Goal: Information Seeking & Learning: Find specific page/section

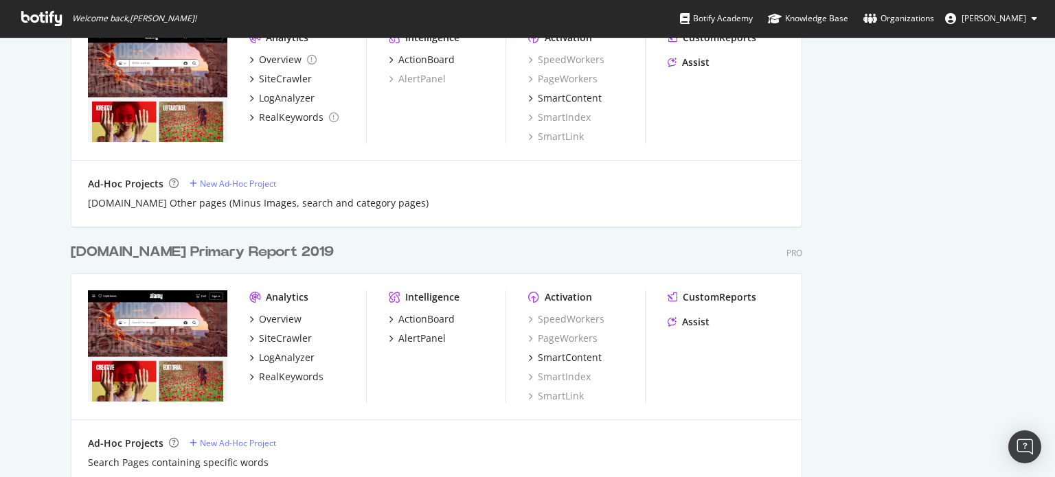
scroll to position [934, 0]
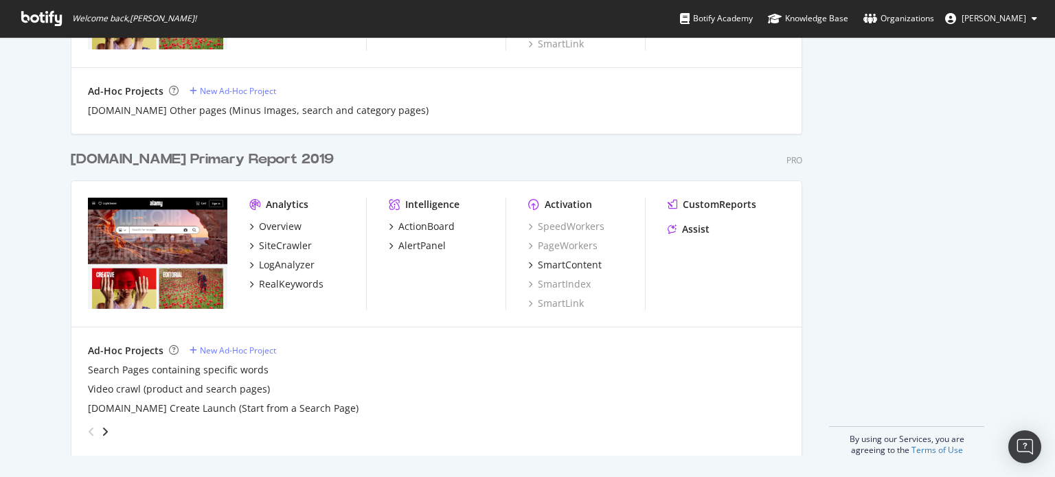
click at [220, 161] on div "[DOMAIN_NAME] Primary Report 2019" at bounding box center [202, 160] width 263 height 20
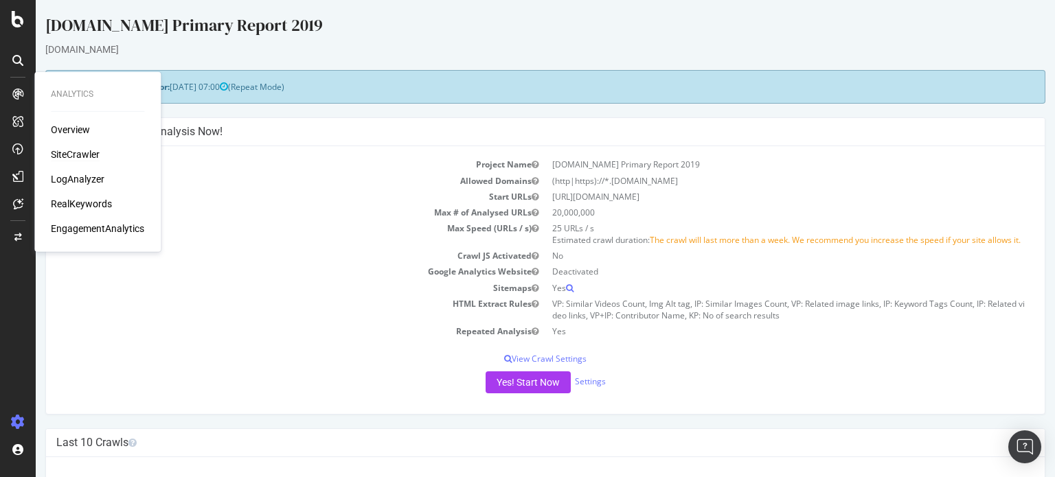
click at [80, 151] on div "SiteCrawler" at bounding box center [75, 155] width 49 height 14
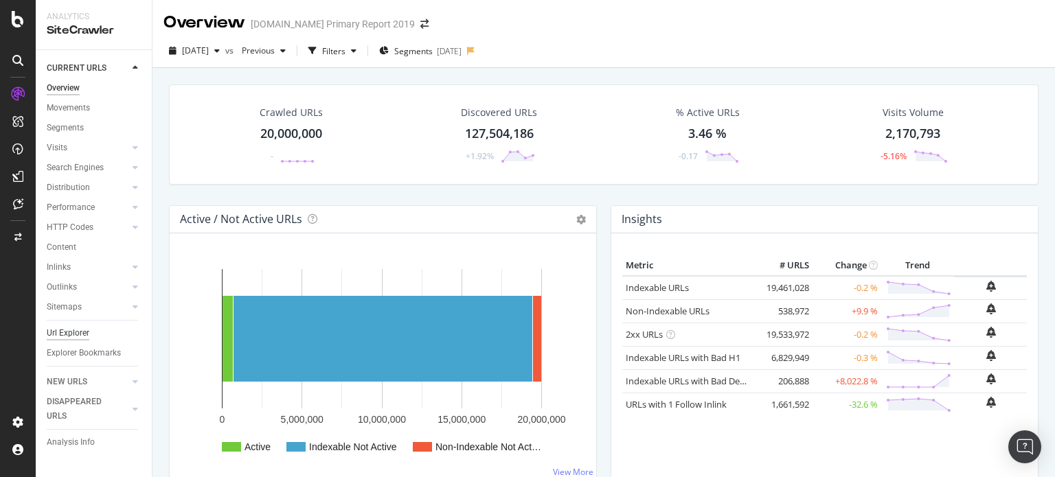
click at [69, 338] on div "Url Explorer" at bounding box center [68, 333] width 43 height 14
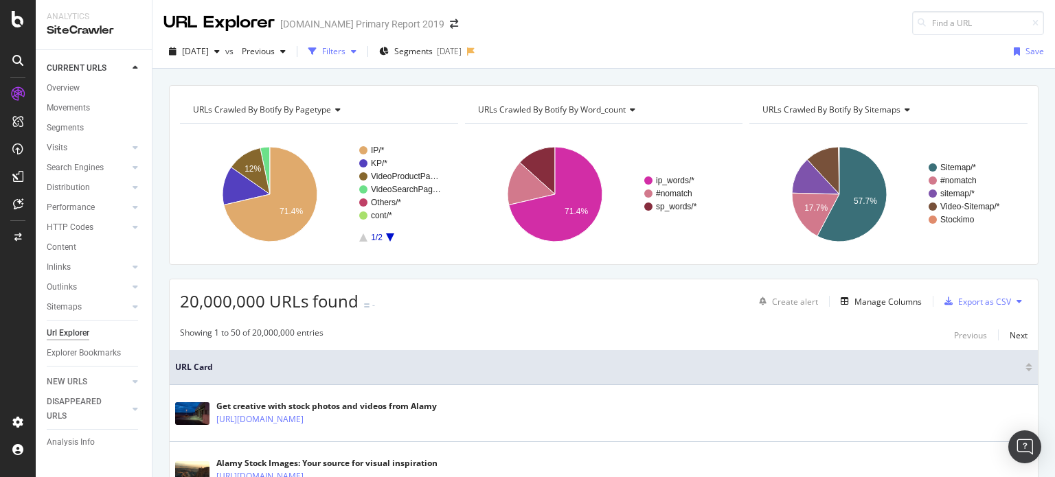
click at [346, 50] on div "Filters" at bounding box center [333, 51] width 23 height 12
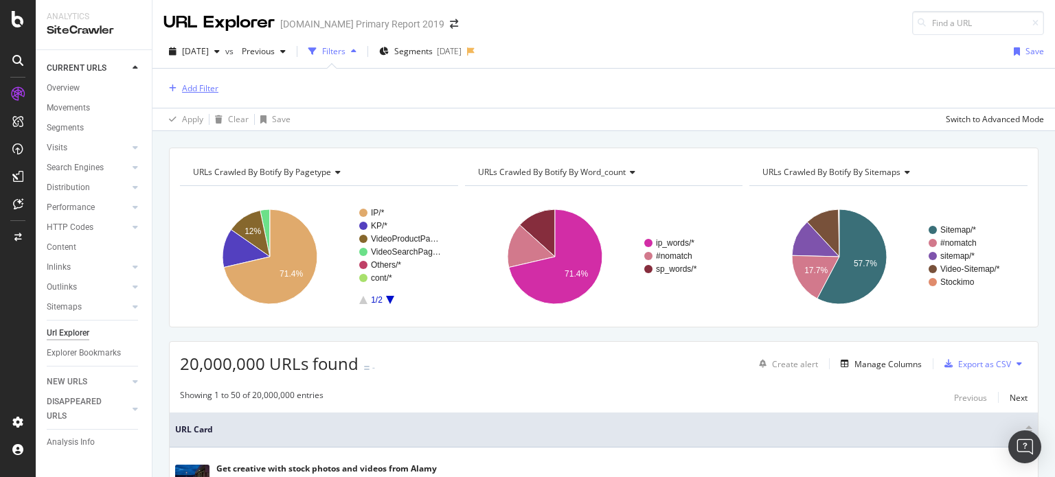
click at [173, 90] on icon "button" at bounding box center [173, 88] width 8 height 8
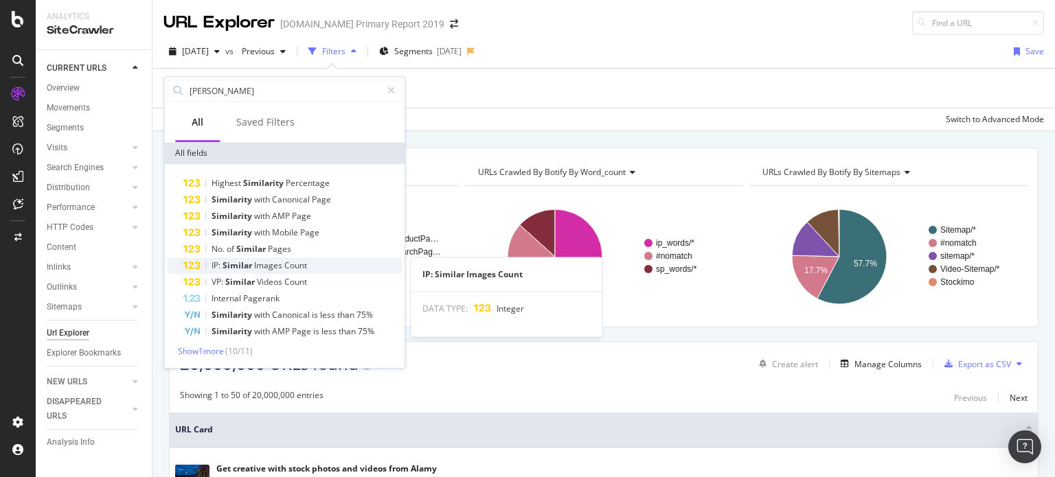
type input "[PERSON_NAME]"
click at [271, 267] on span "Images" at bounding box center [269, 266] width 30 height 12
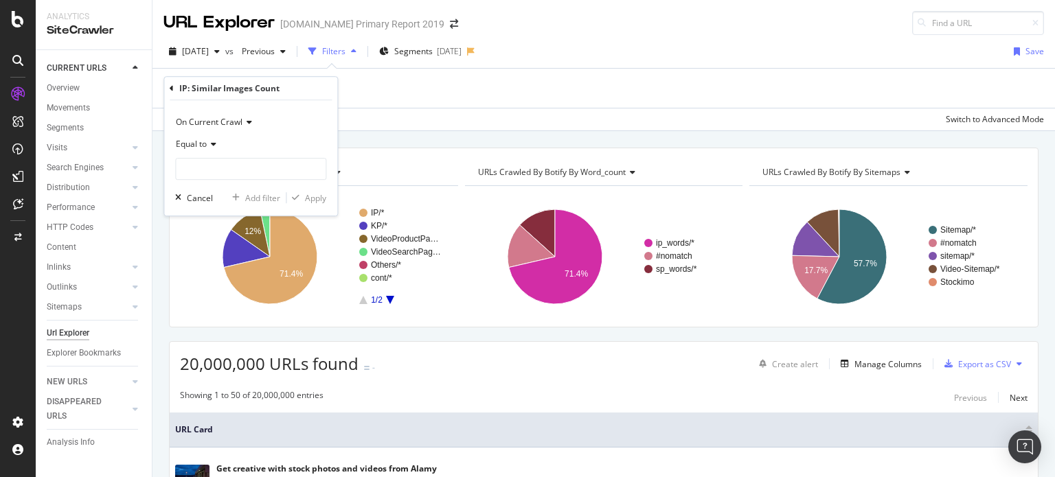
click at [204, 146] on span "Equal to" at bounding box center [191, 144] width 31 height 12
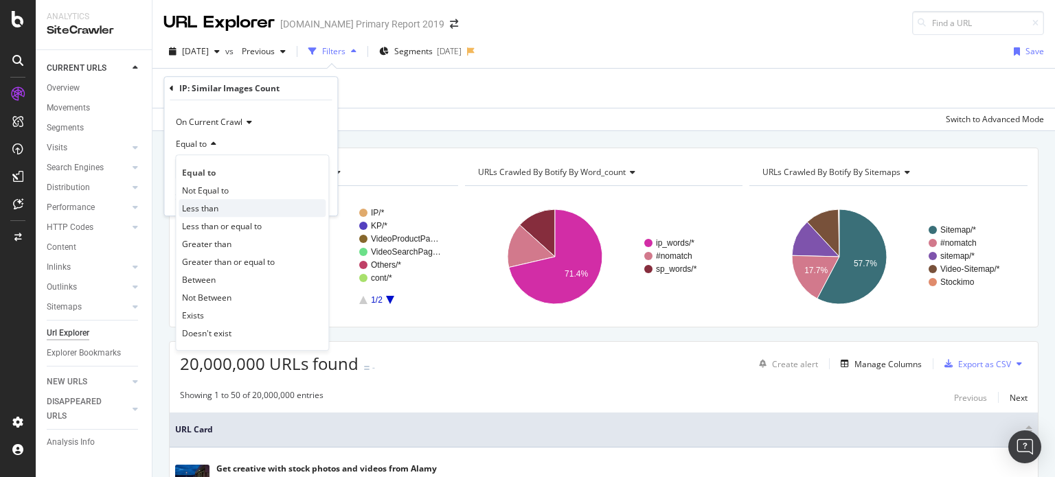
click at [207, 207] on span "Less than" at bounding box center [200, 209] width 36 height 12
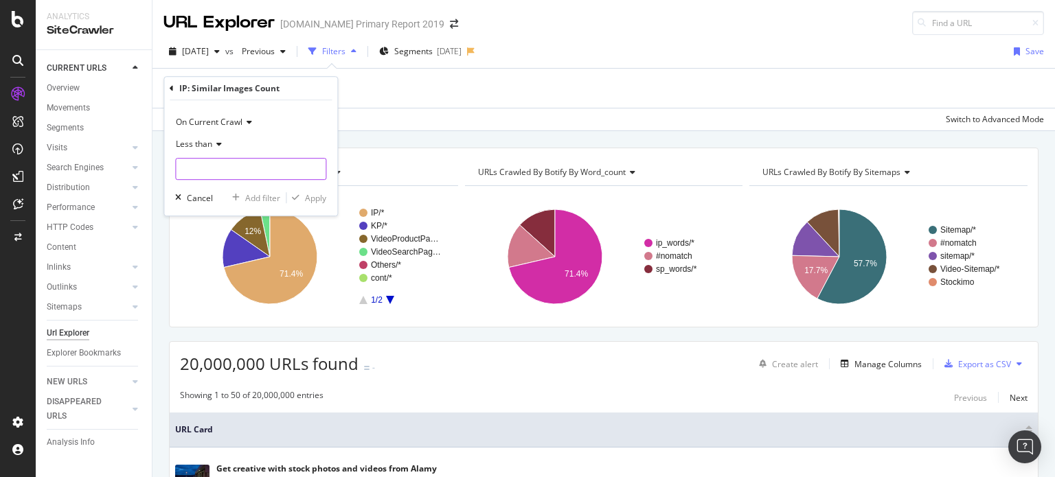
click at [204, 177] on input "number" at bounding box center [250, 169] width 151 height 22
type input "10"
click at [311, 199] on div "Apply" at bounding box center [315, 198] width 21 height 12
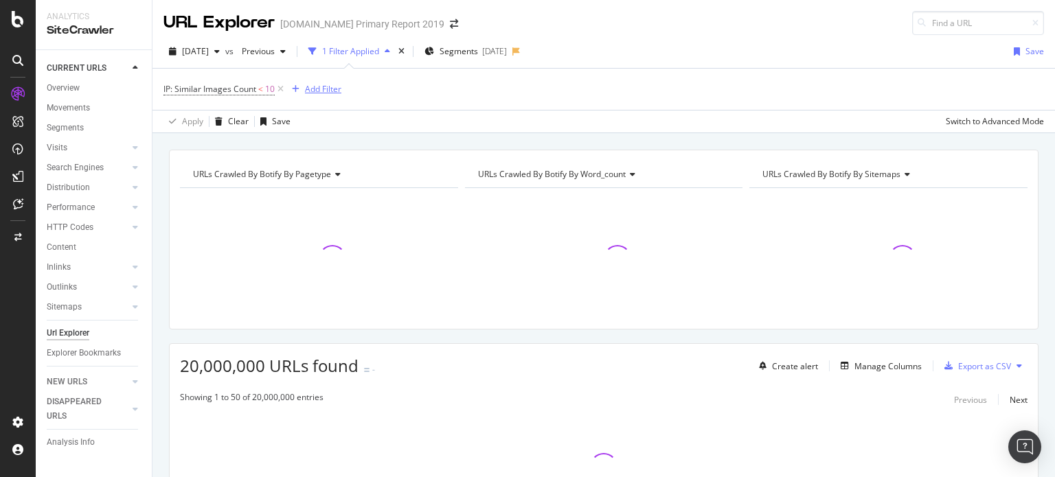
click at [324, 91] on div "Add Filter" at bounding box center [323, 89] width 36 height 12
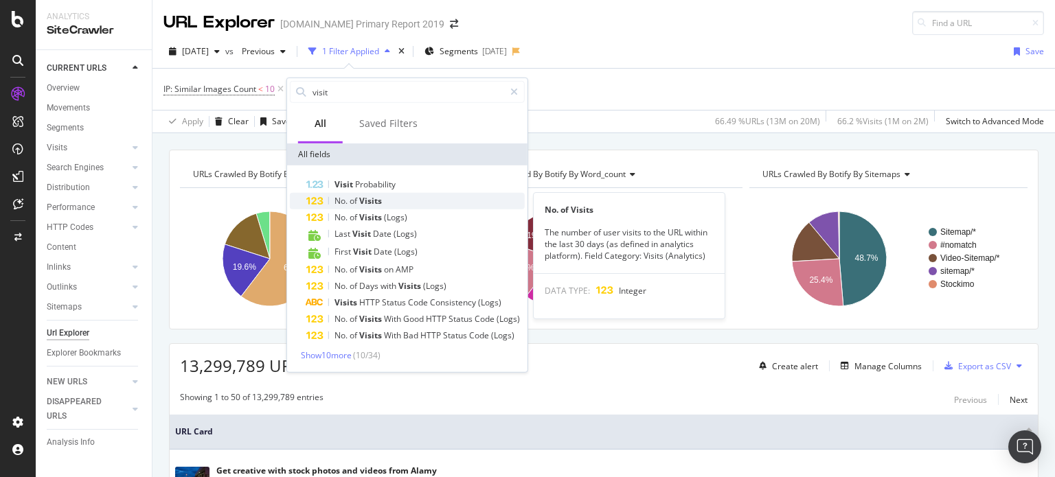
type input "visit"
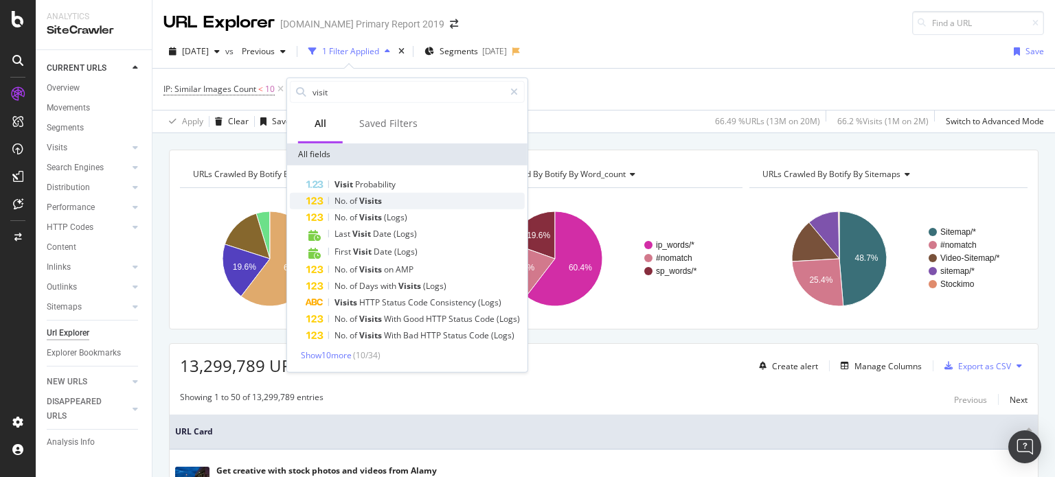
click at [418, 202] on div "No. of Visits" at bounding box center [415, 201] width 218 height 16
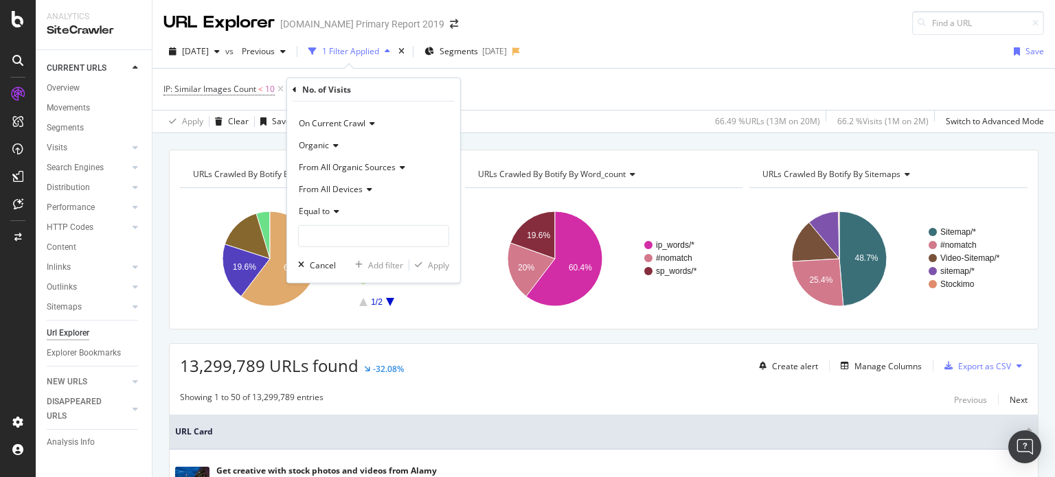
click at [330, 209] on icon at bounding box center [335, 211] width 10 height 8
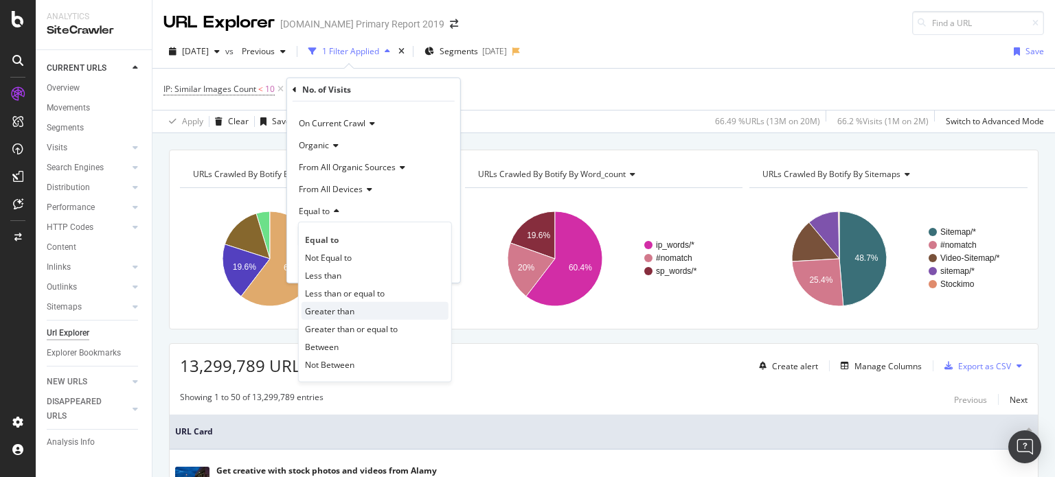
click at [335, 308] on span "Greater than" at bounding box center [329, 311] width 49 height 12
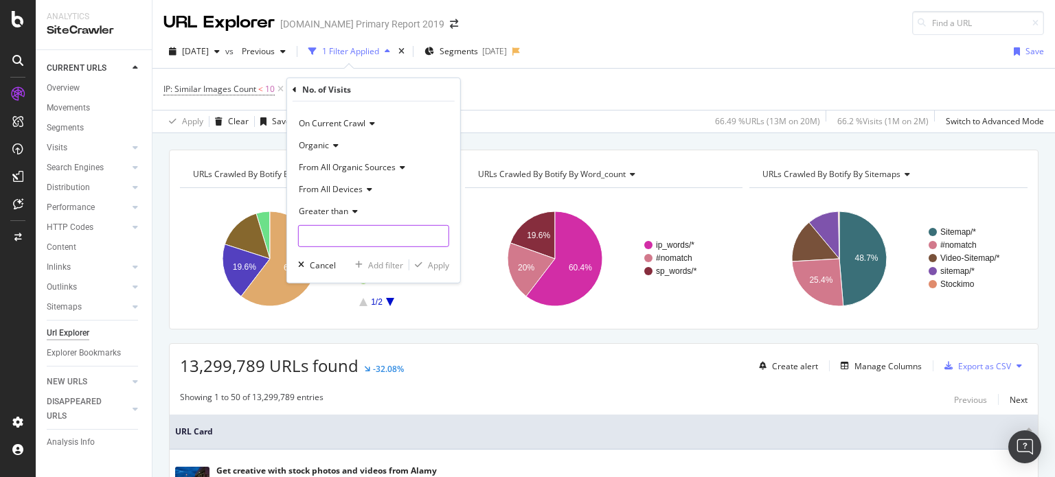
click at [337, 234] on input "number" at bounding box center [373, 236] width 151 height 22
type input "0"
click at [437, 271] on div "Apply" at bounding box center [429, 265] width 40 height 12
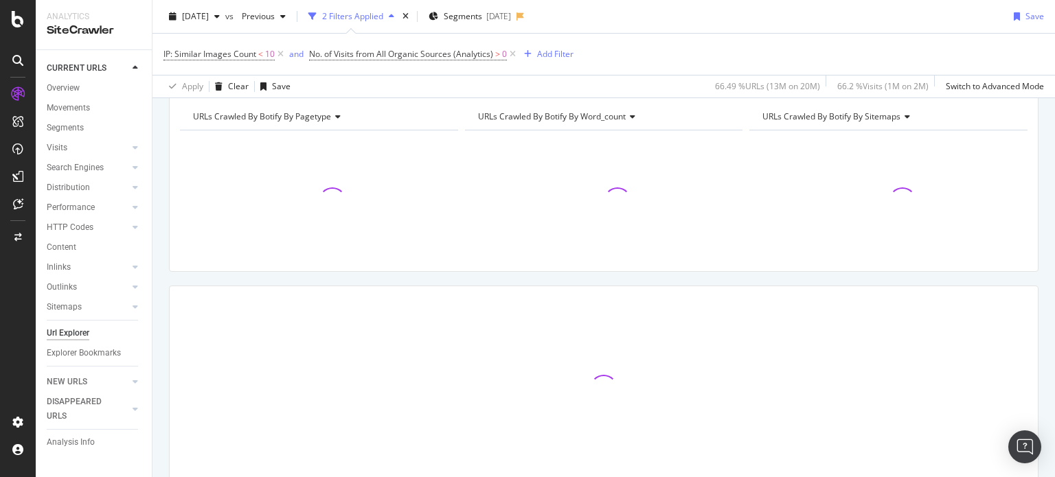
scroll to position [119, 0]
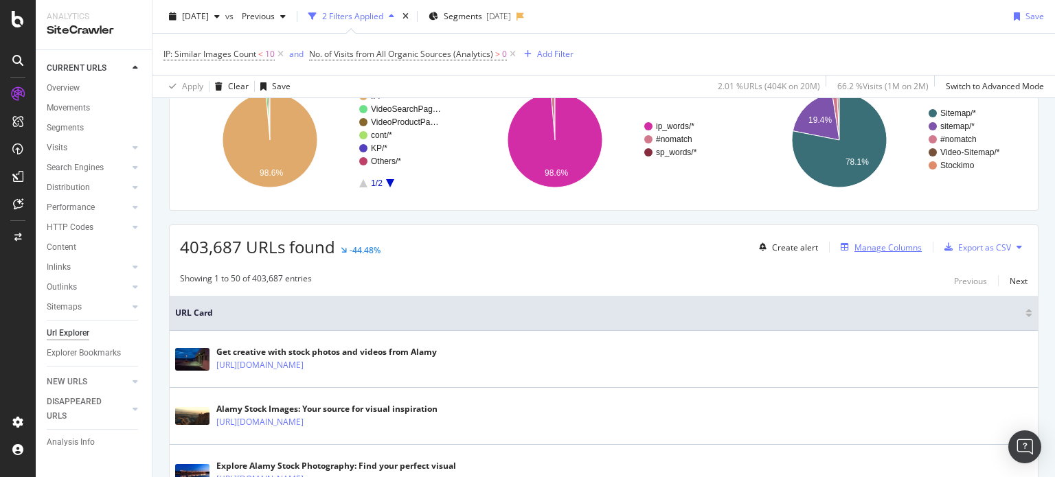
click at [842, 249] on div "button" at bounding box center [844, 247] width 19 height 8
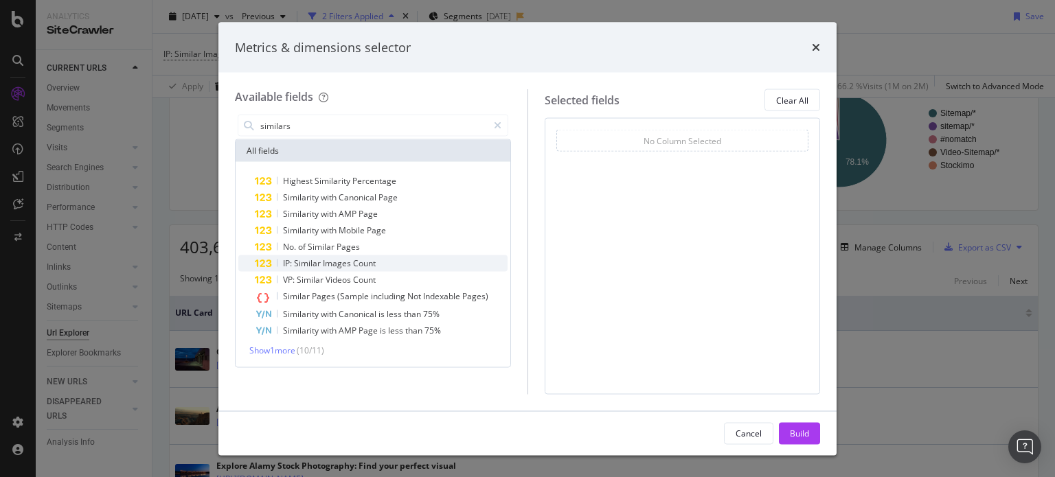
click at [374, 266] on span "Count" at bounding box center [364, 264] width 23 height 12
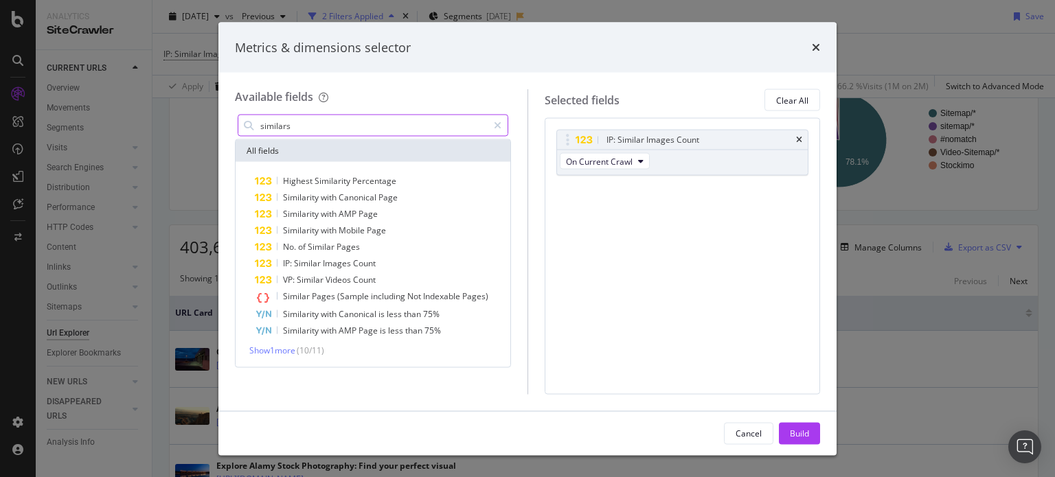
click at [367, 120] on input "similars" at bounding box center [373, 125] width 229 height 21
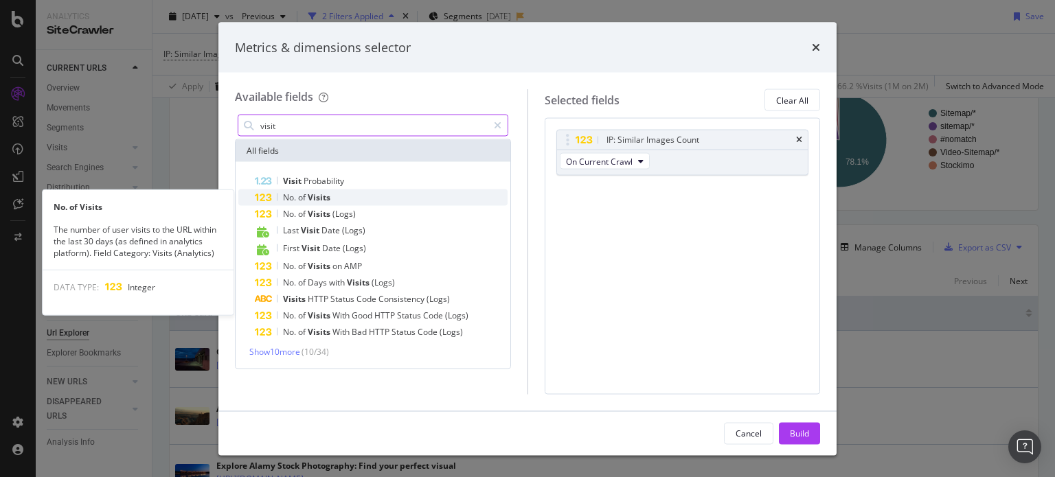
type input "visit"
click at [312, 193] on span "Visits" at bounding box center [319, 198] width 23 height 12
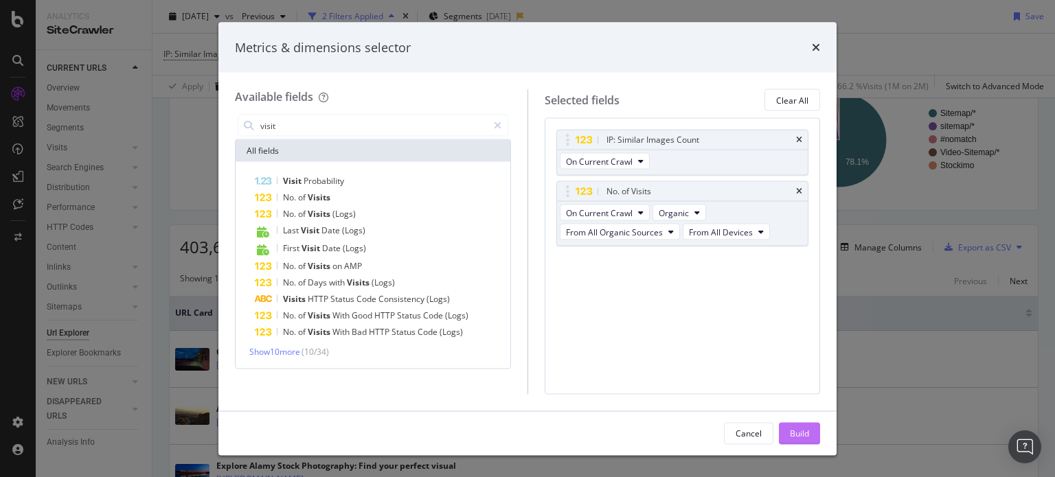
click at [794, 437] on div "Build" at bounding box center [799, 433] width 19 height 12
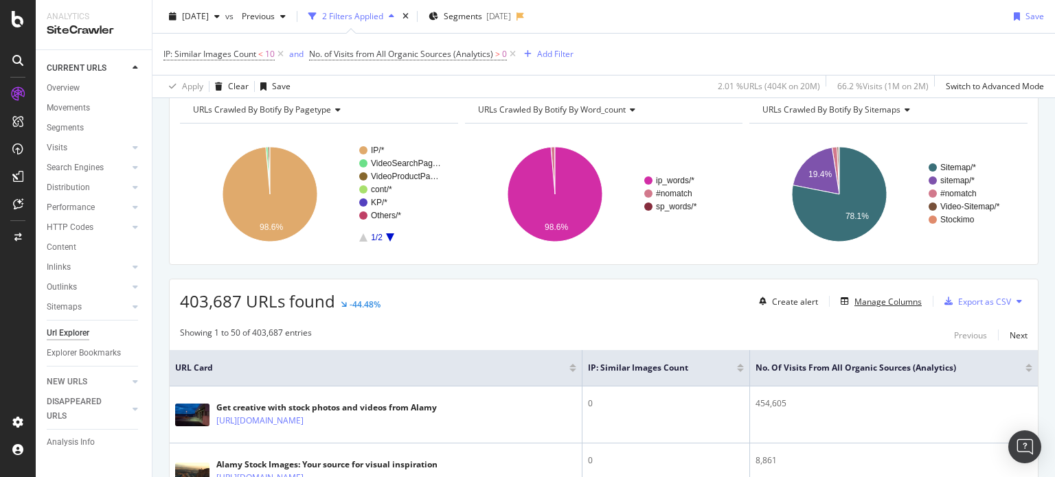
scroll to position [50, 0]
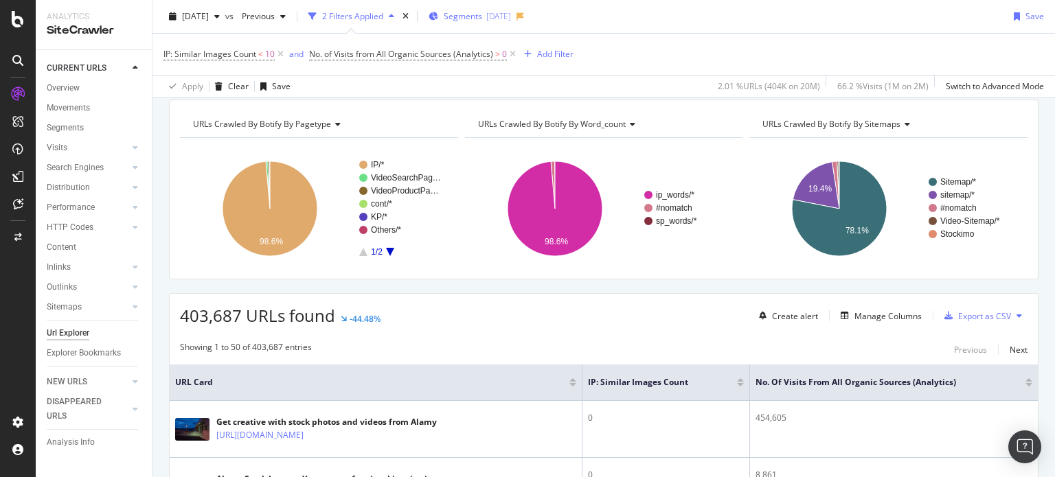
click at [482, 21] on span "Segments" at bounding box center [463, 16] width 38 height 12
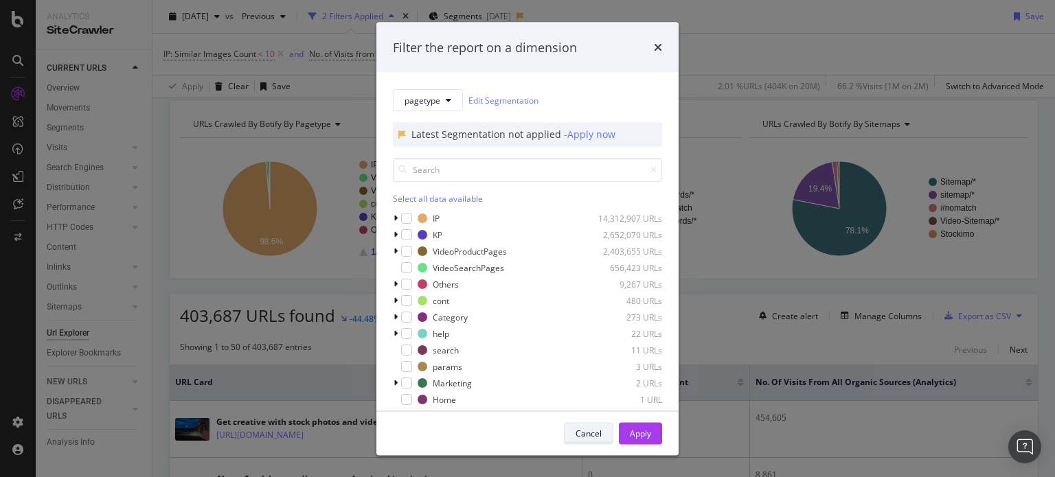
click at [584, 433] on div "Cancel" at bounding box center [589, 433] width 26 height 12
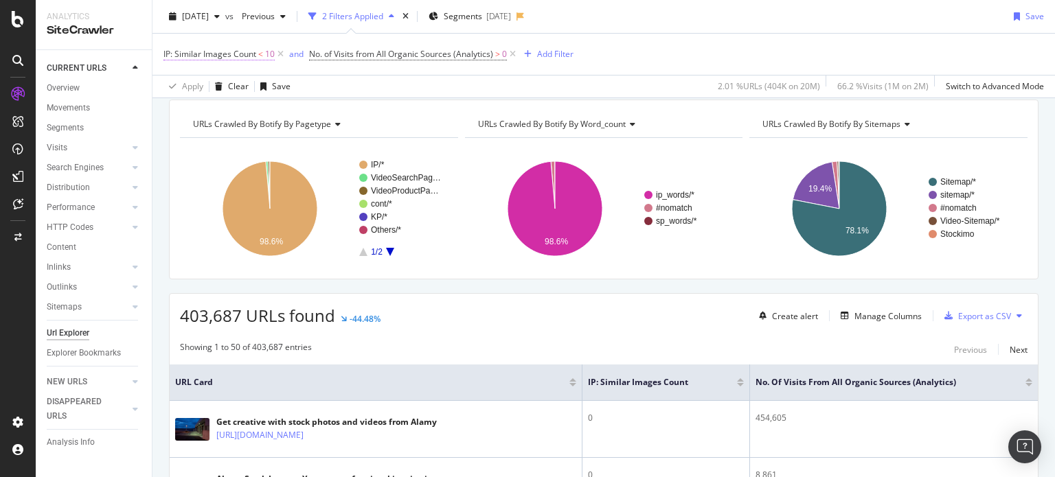
click at [258, 52] on span "<" at bounding box center [260, 54] width 5 height 12
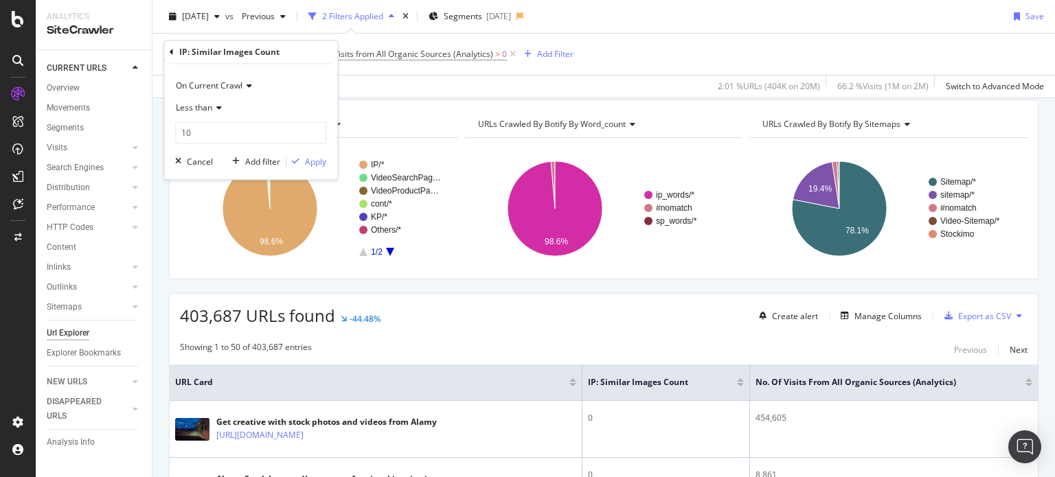
click at [377, 76] on div "Apply Clear Save 2.01 % URLs ( 404K on 20M ) 66.2 % Visits ( 1M on 2M ) Switch …" at bounding box center [604, 86] width 903 height 23
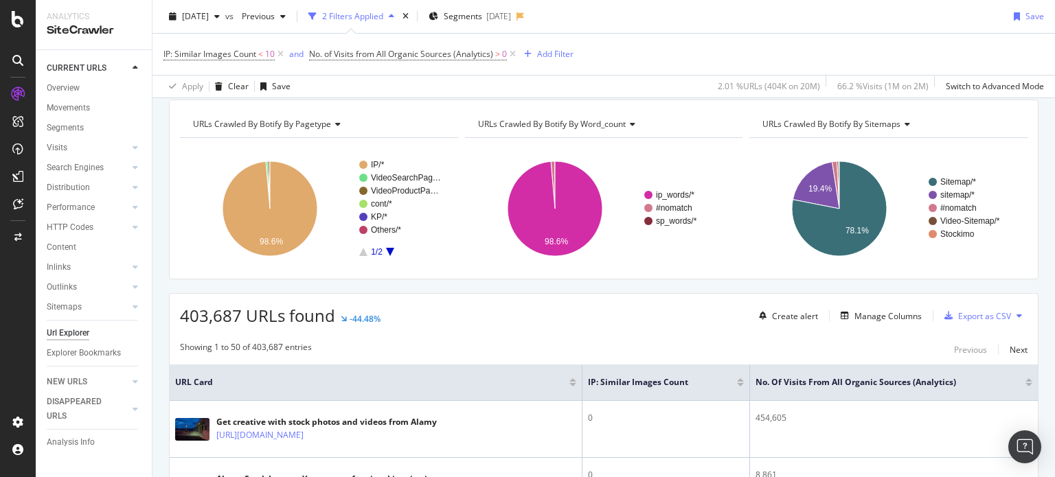
click at [383, 10] on div "2 Filters Applied" at bounding box center [352, 16] width 61 height 12
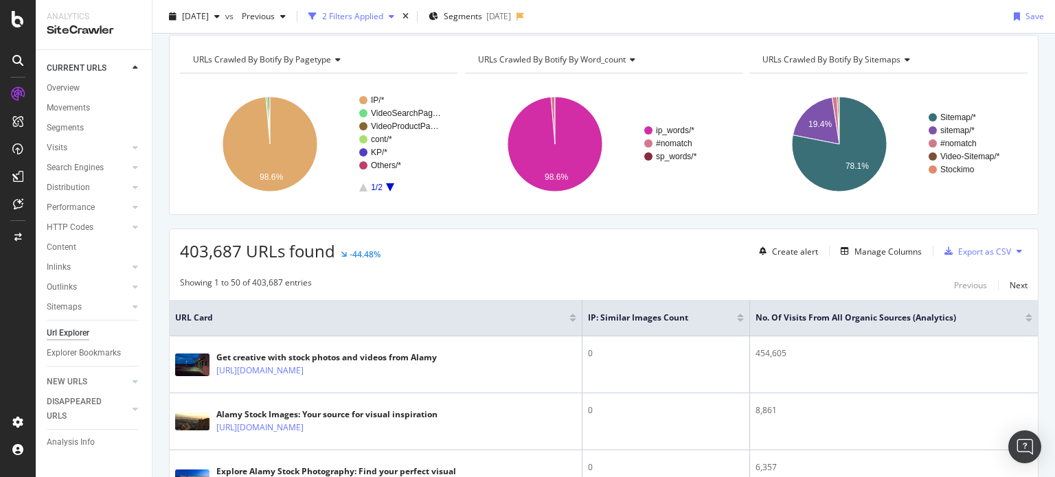
scroll to position [0, 0]
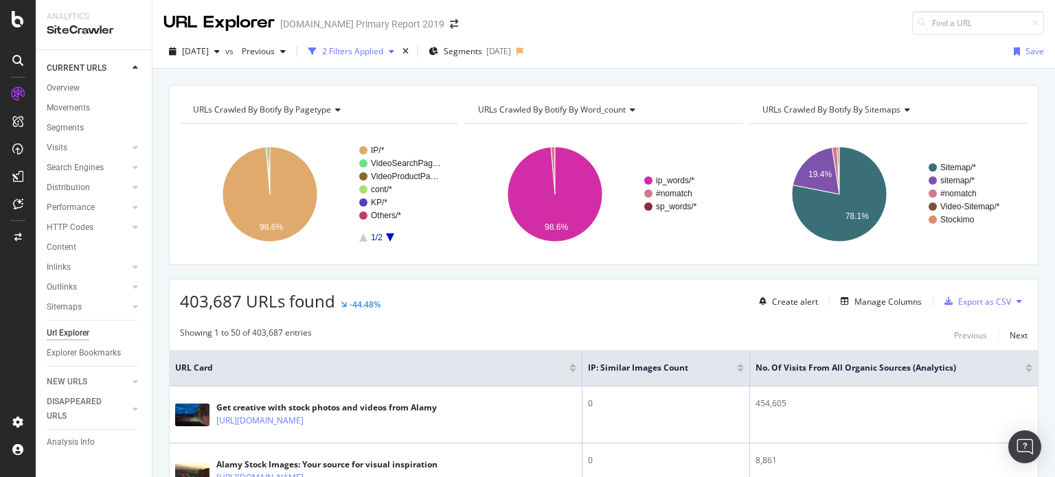
click at [380, 52] on div "2 Filters Applied" at bounding box center [352, 51] width 61 height 12
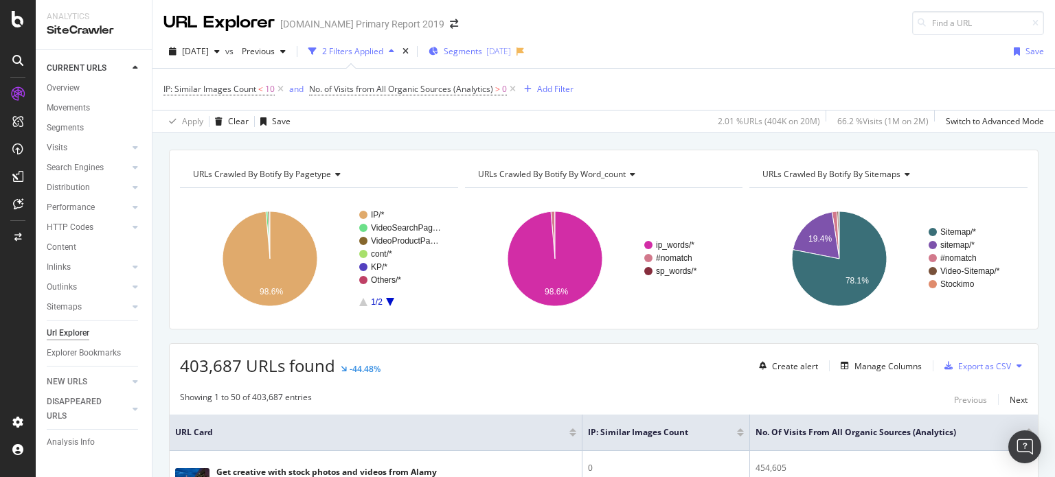
click at [482, 54] on span "Segments" at bounding box center [463, 51] width 38 height 12
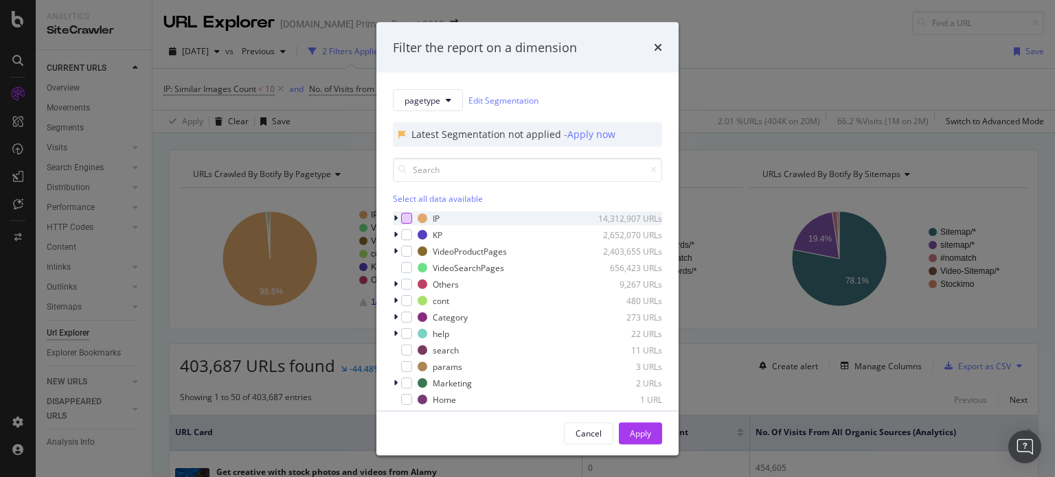
click at [403, 216] on div "modal" at bounding box center [406, 218] width 11 height 11
click at [647, 429] on div "Apply" at bounding box center [640, 433] width 21 height 12
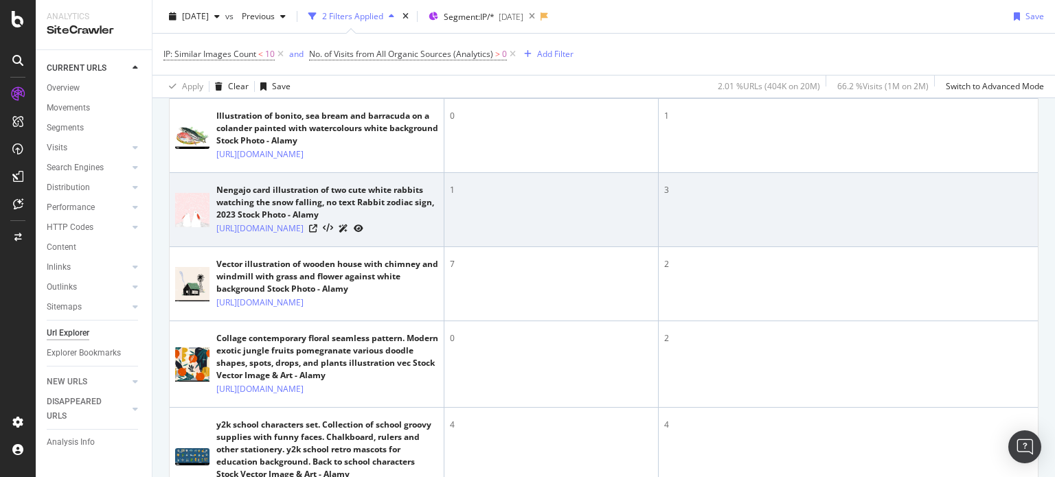
scroll to position [275, 0]
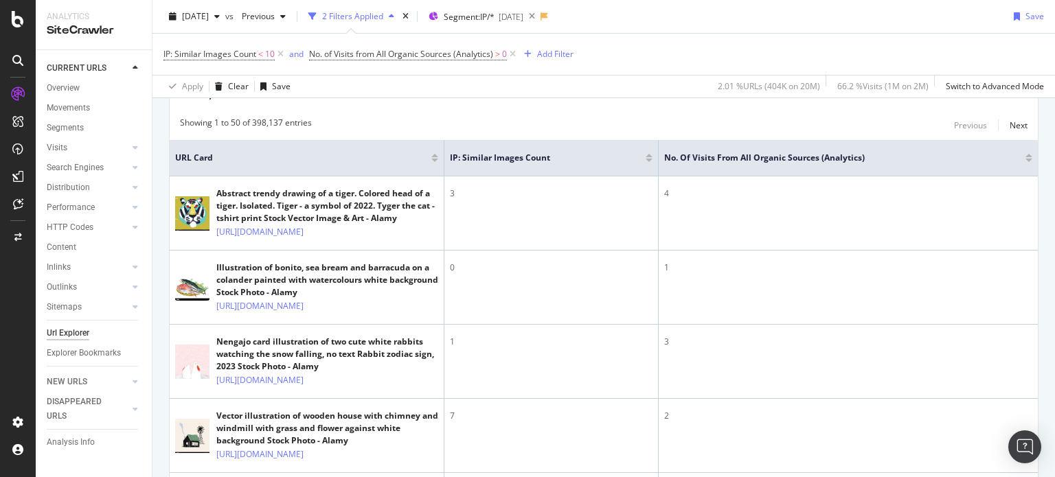
click at [1026, 160] on div at bounding box center [1029, 160] width 7 height 3
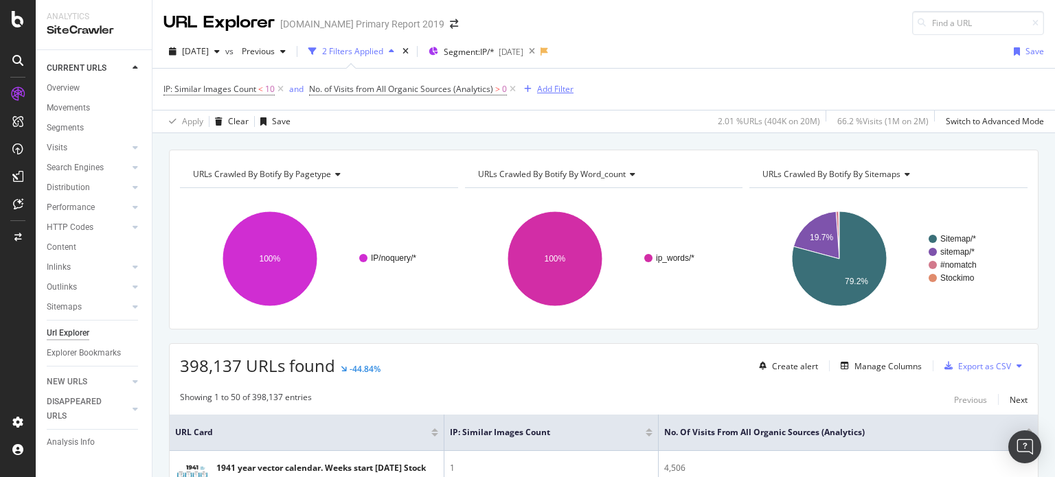
click at [554, 93] on div "Add Filter" at bounding box center [555, 89] width 36 height 12
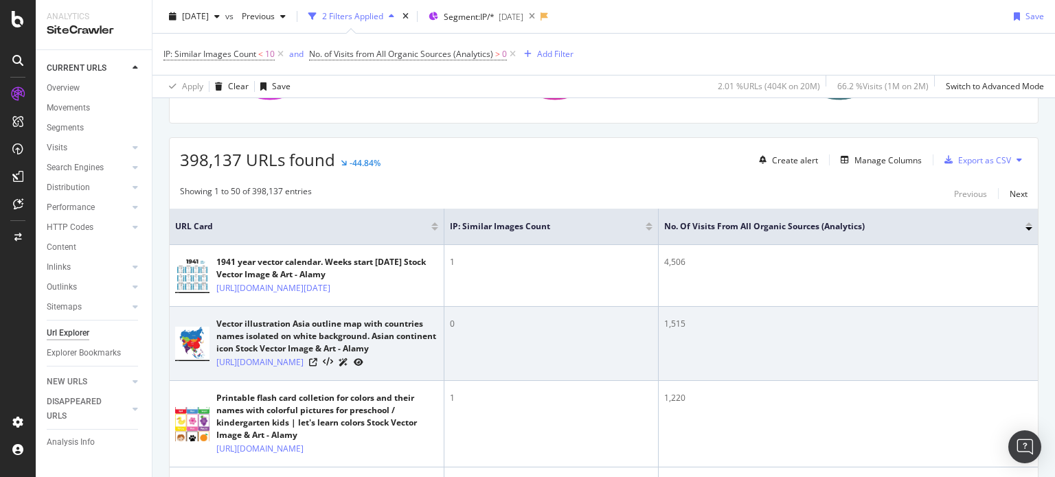
scroll to position [69, 0]
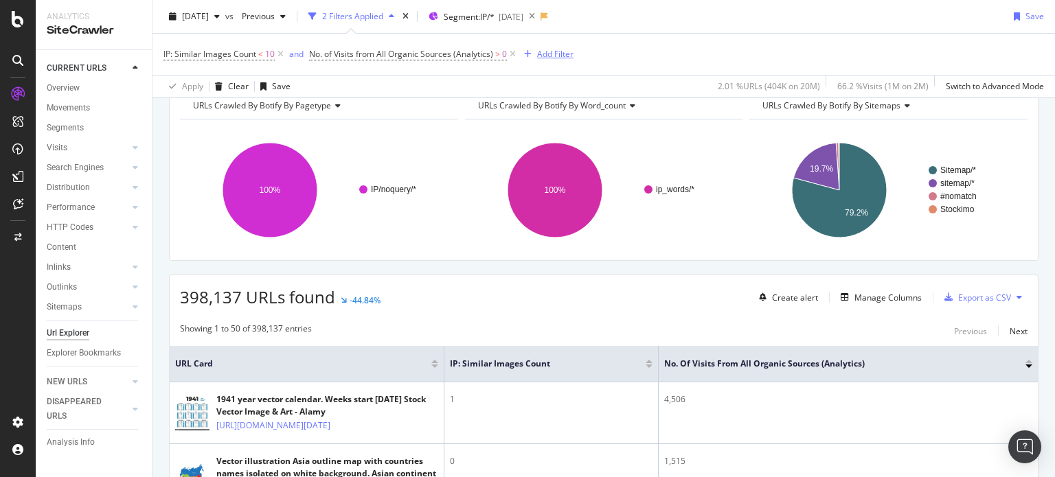
click at [552, 56] on div "Add Filter" at bounding box center [555, 54] width 36 height 12
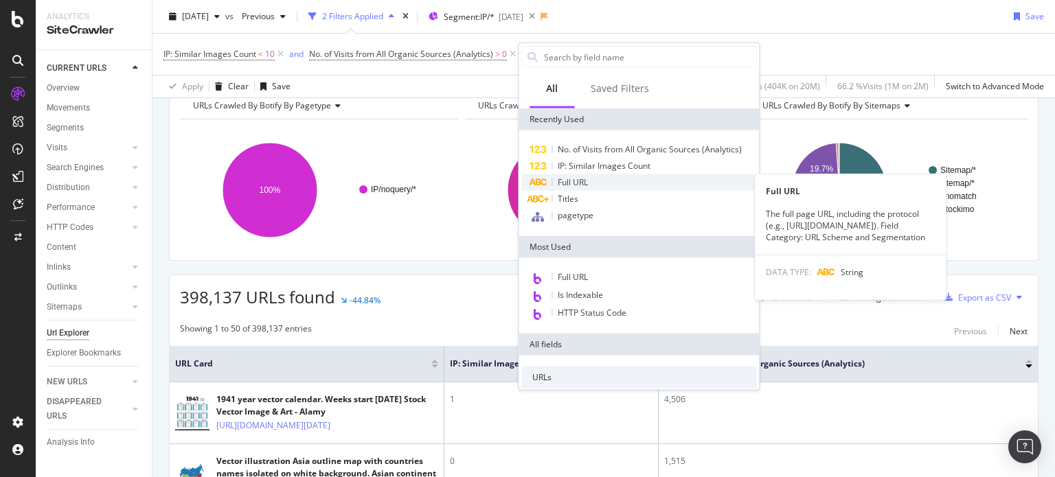
click at [588, 177] on span "Full URL" at bounding box center [573, 183] width 30 height 12
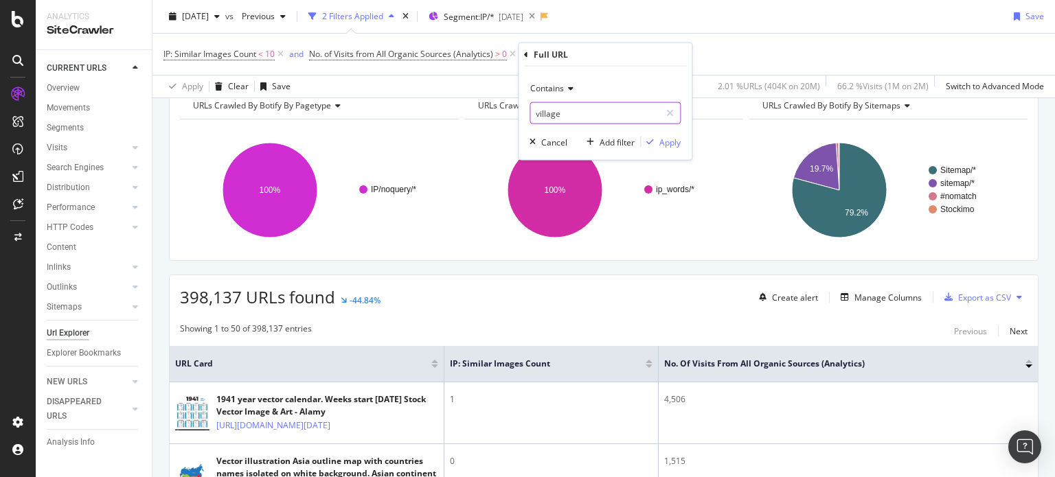
click at [564, 111] on input "village" at bounding box center [595, 113] width 130 height 22
click at [565, 90] on icon at bounding box center [569, 88] width 10 height 8
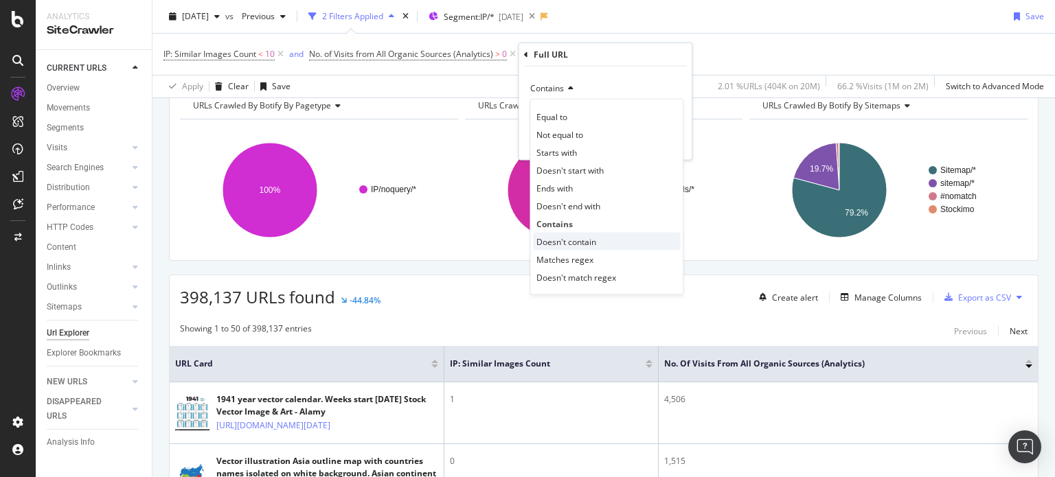
click at [581, 242] on span "Doesn't contain" at bounding box center [567, 242] width 60 height 12
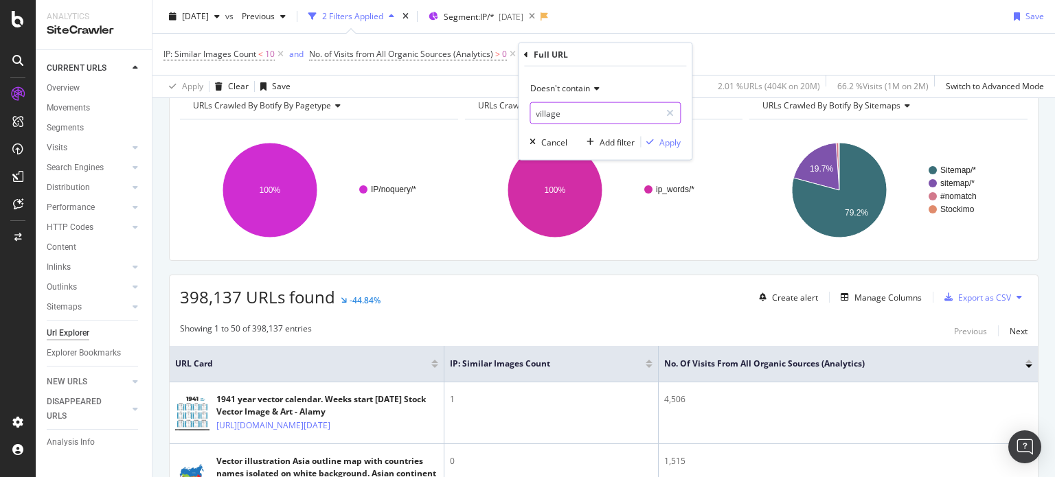
click at [563, 120] on input "village" at bounding box center [595, 113] width 130 height 22
type input "vector"
click at [679, 137] on div "Apply" at bounding box center [669, 142] width 21 height 12
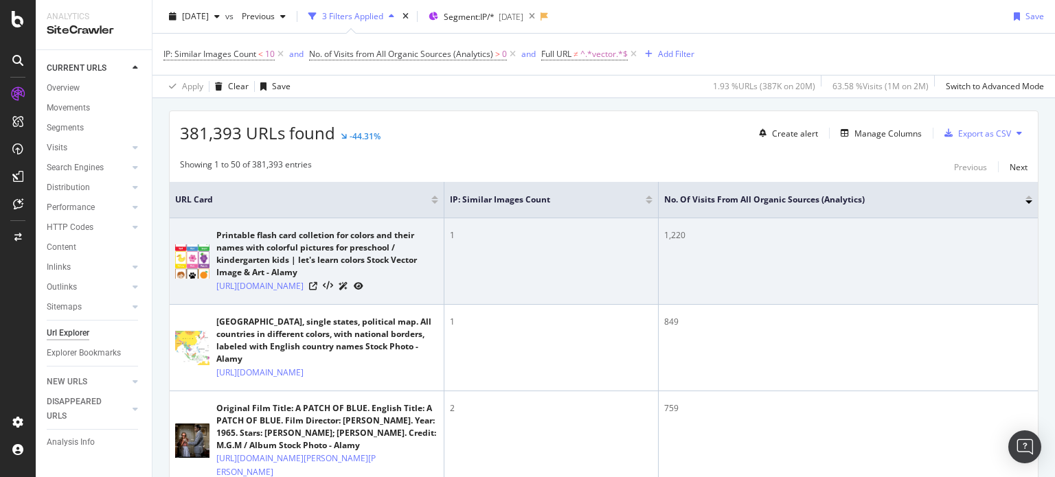
scroll to position [206, 0]
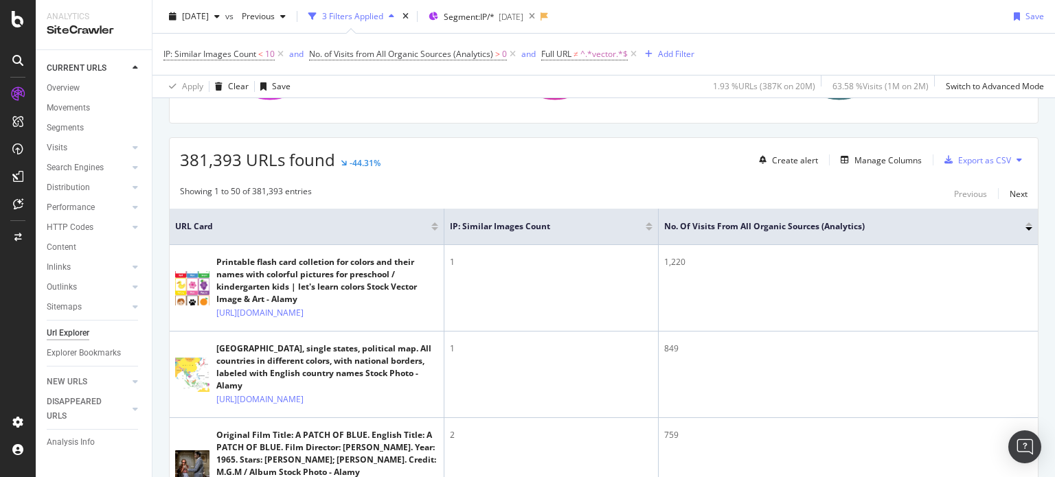
click at [433, 229] on div at bounding box center [434, 228] width 7 height 3
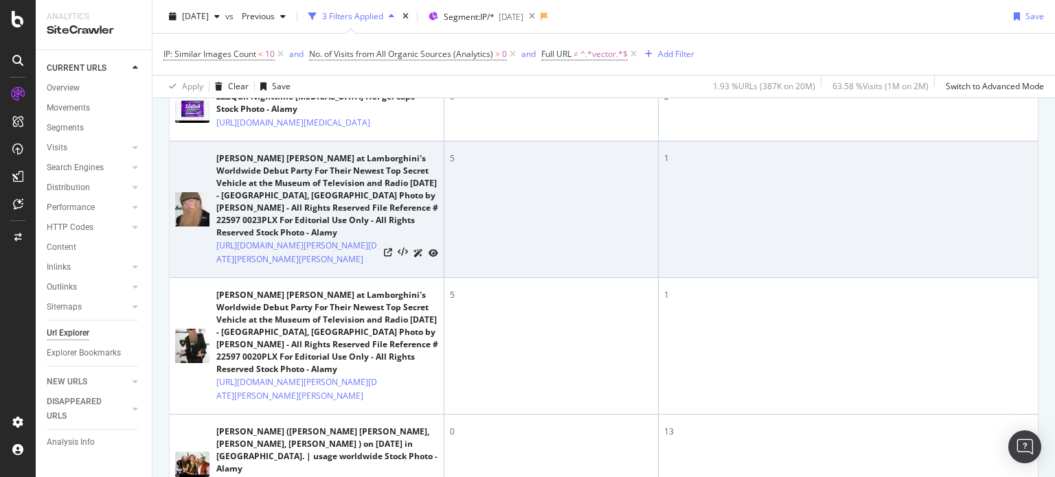
scroll to position [295, 0]
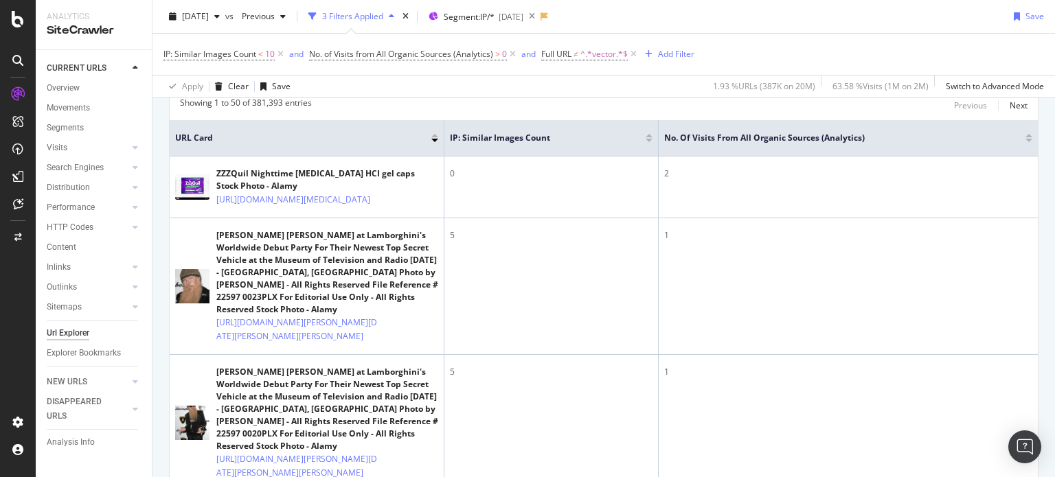
click at [433, 134] on div at bounding box center [434, 135] width 7 height 3
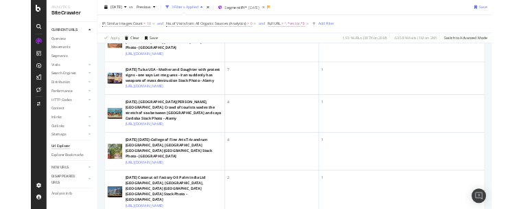
scroll to position [1277, 0]
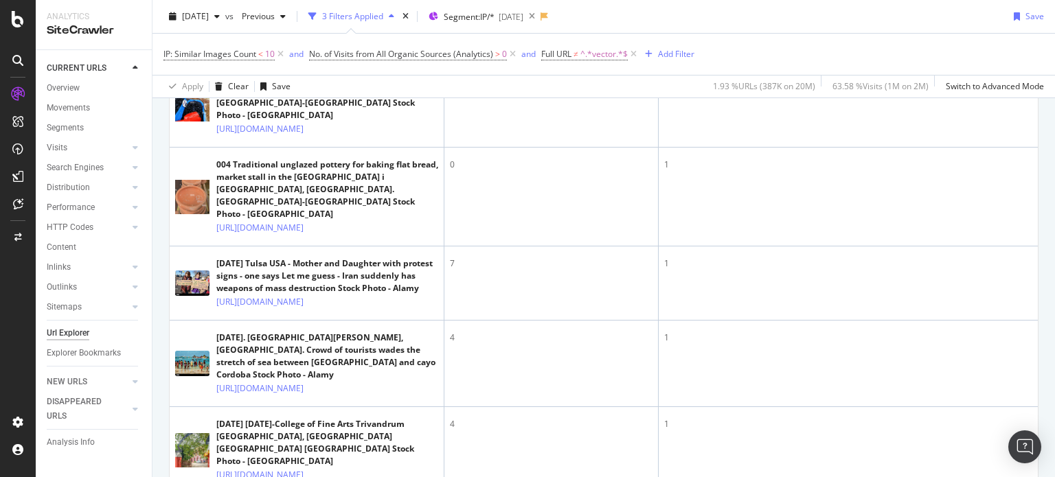
click at [317, 47] on icon at bounding box center [313, 42] width 8 height 8
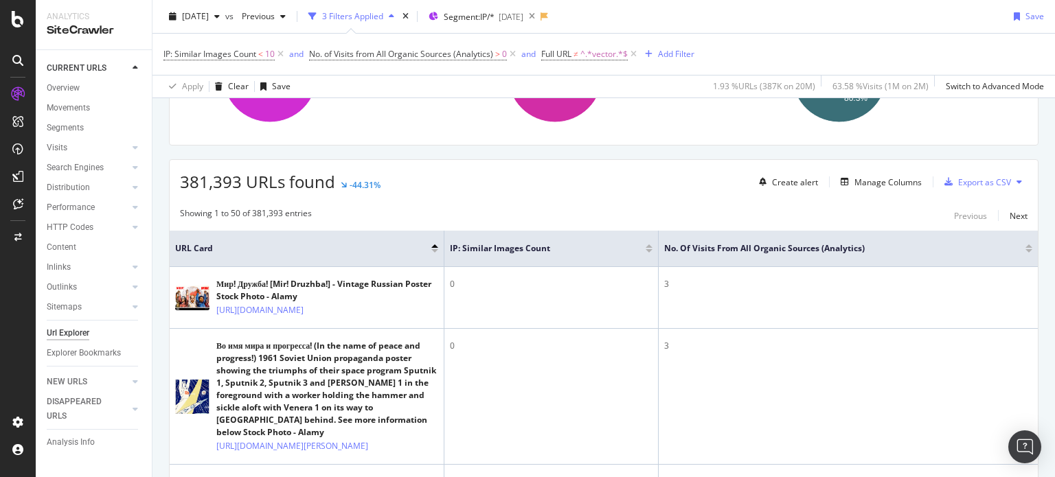
scroll to position [206, 0]
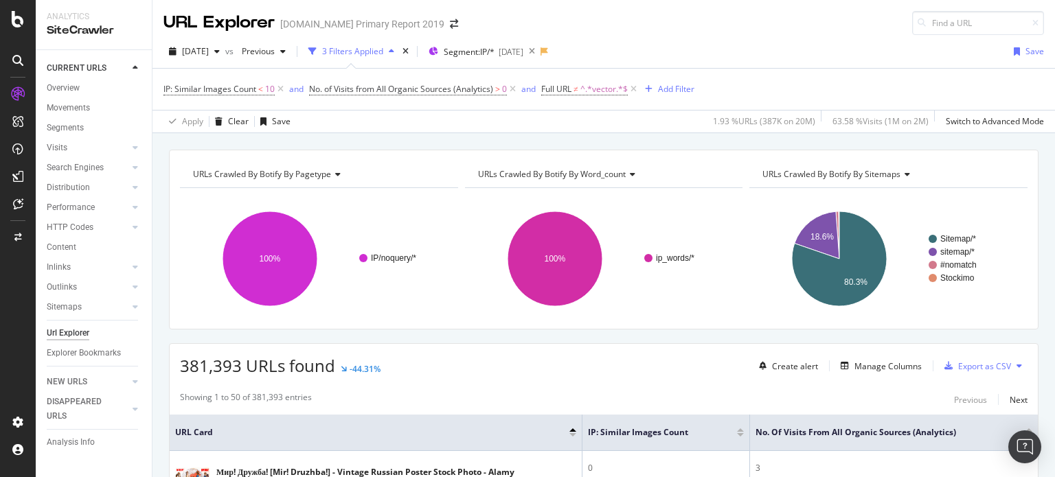
click at [703, 41] on div "[DATE] vs Previous 3 Filters Applied Segment: IP/* [DATE] Save" at bounding box center [604, 54] width 903 height 27
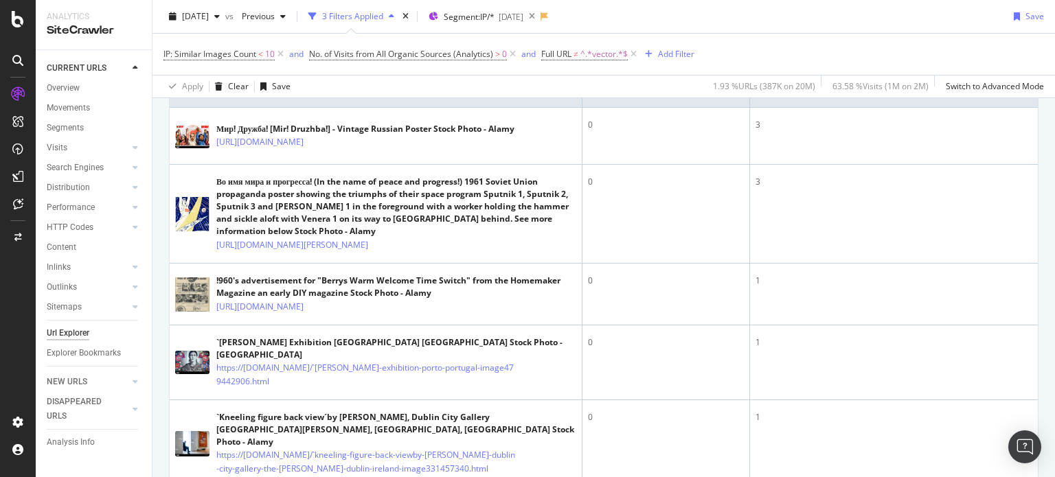
scroll to position [206, 0]
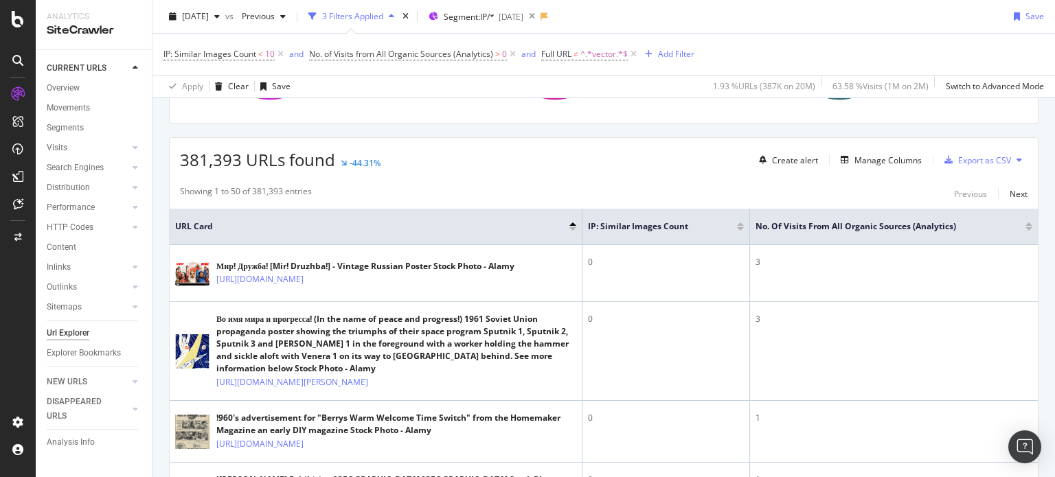
click at [737, 229] on div at bounding box center [740, 228] width 7 height 3
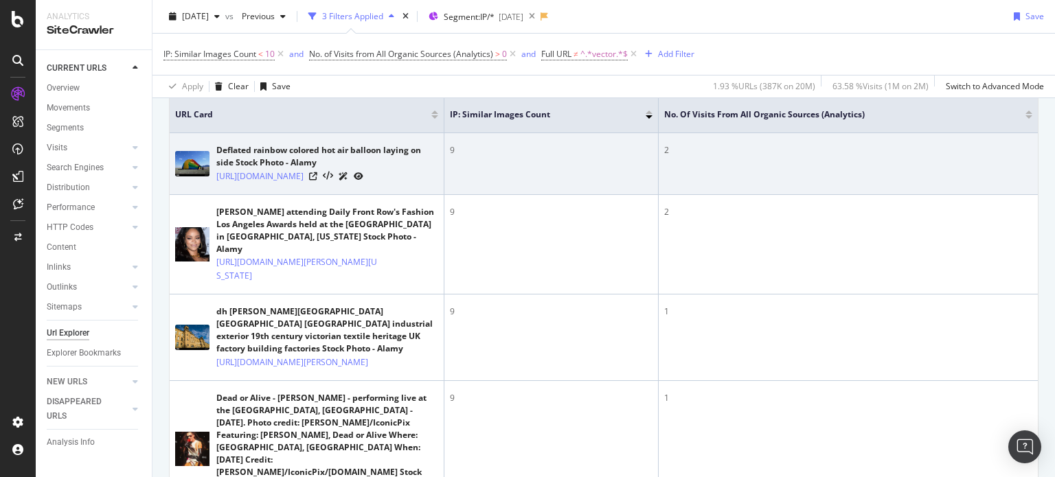
scroll to position [295, 0]
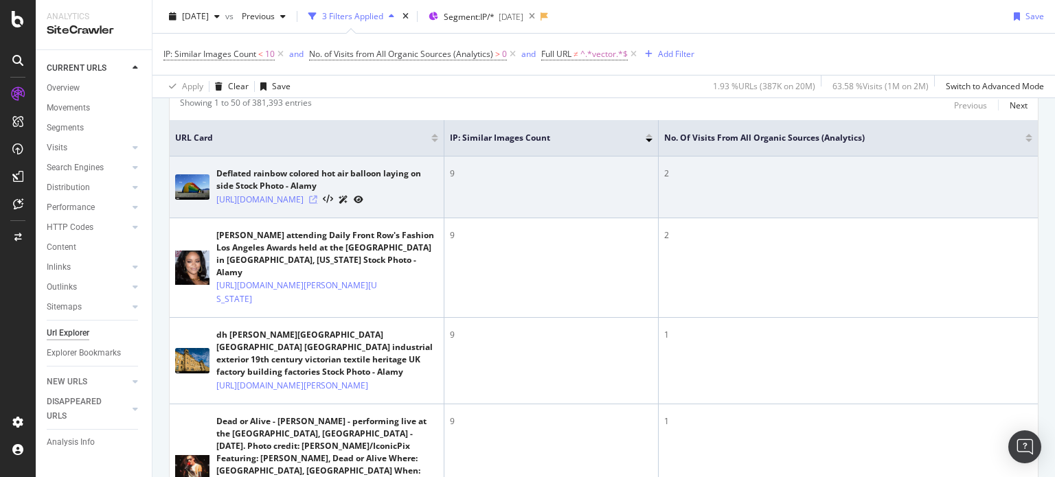
click at [317, 204] on icon at bounding box center [313, 200] width 8 height 8
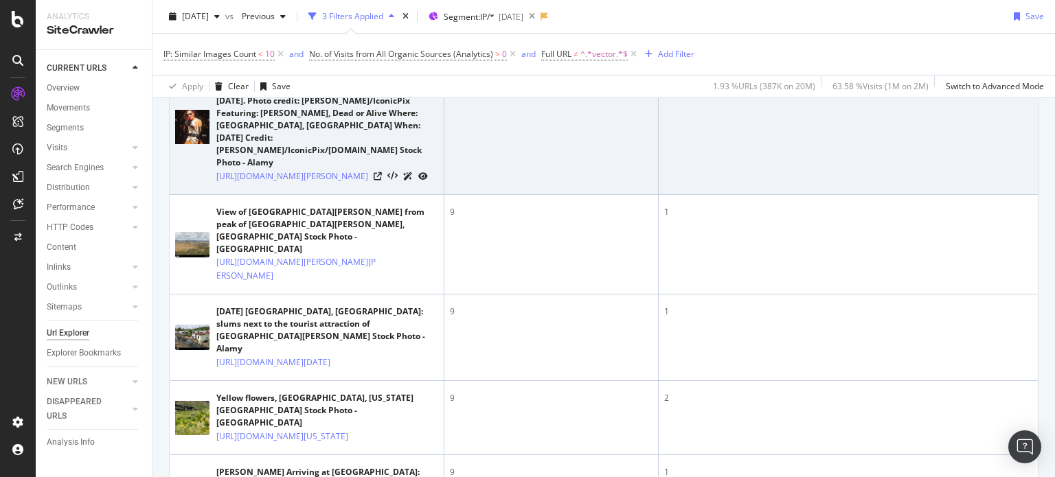
scroll to position [776, 0]
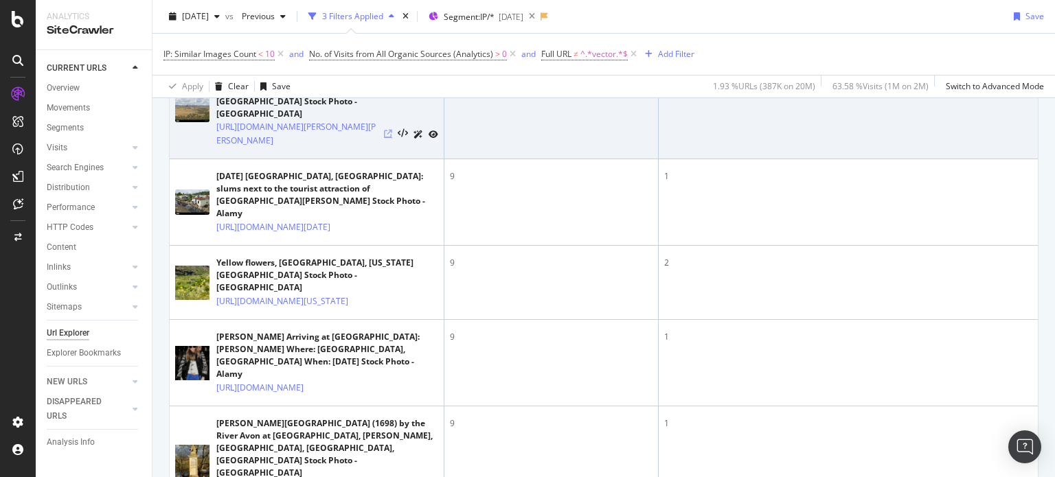
click at [387, 138] on icon at bounding box center [388, 134] width 8 height 8
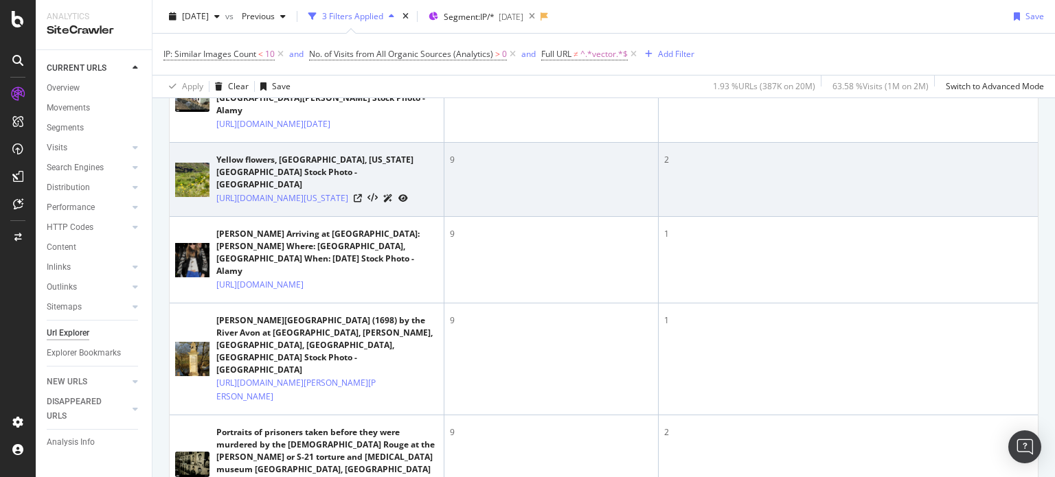
scroll to position [913, 0]
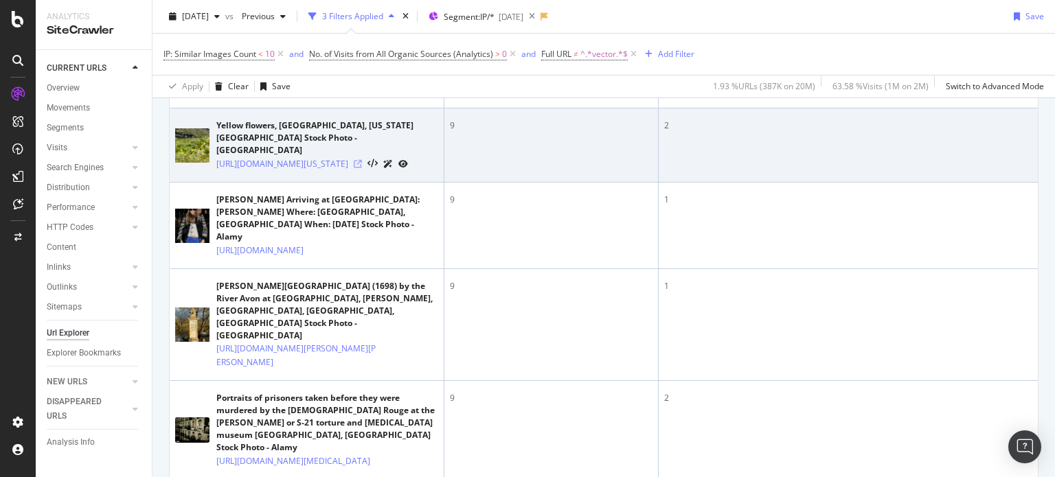
click at [362, 168] on icon at bounding box center [358, 164] width 8 height 8
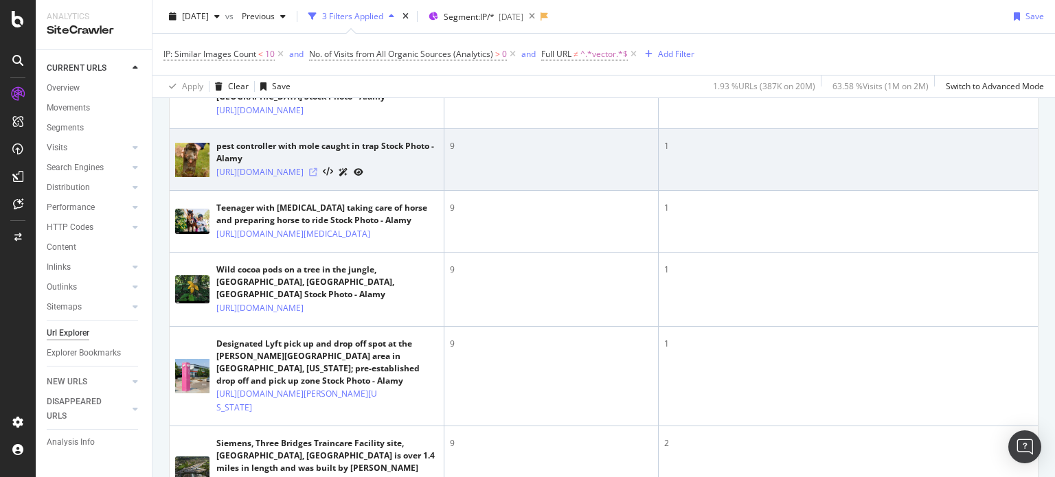
scroll to position [1737, 0]
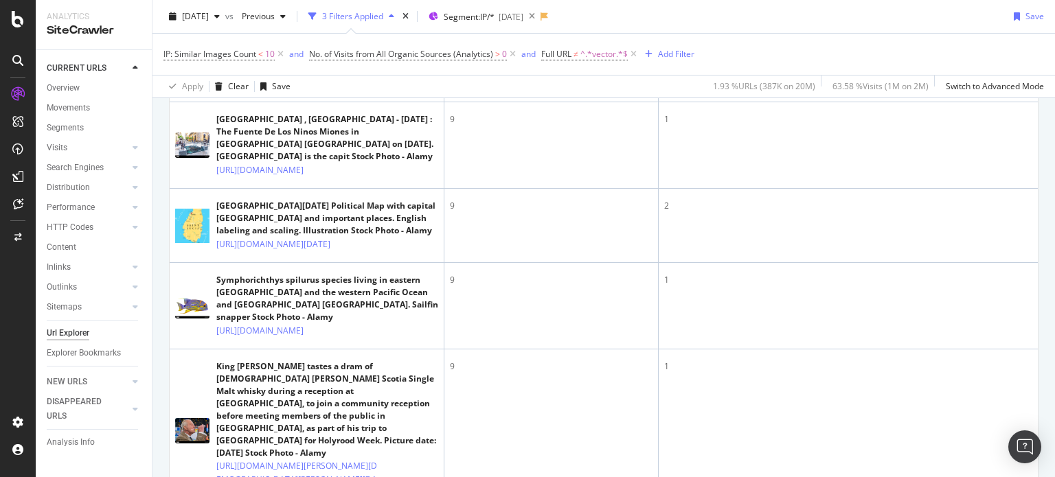
scroll to position [2356, 0]
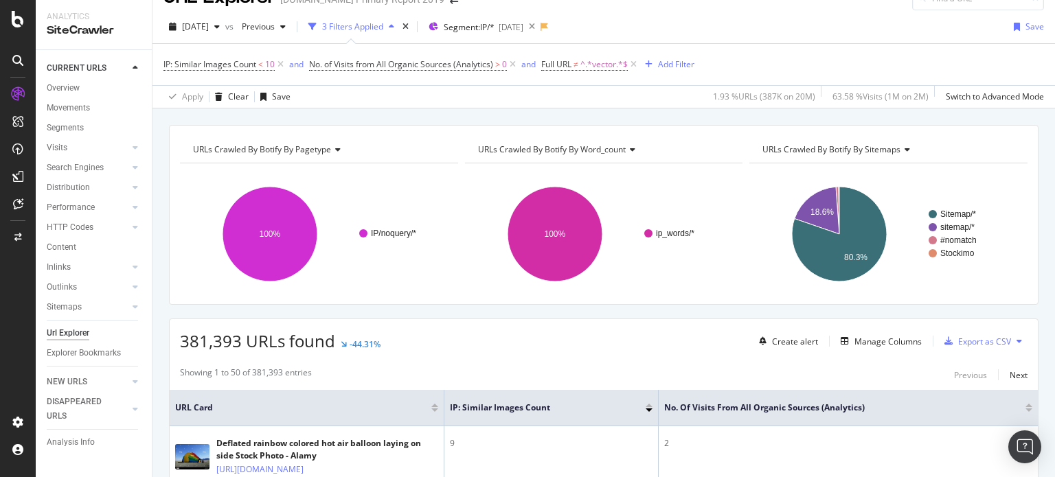
scroll to position [20, 0]
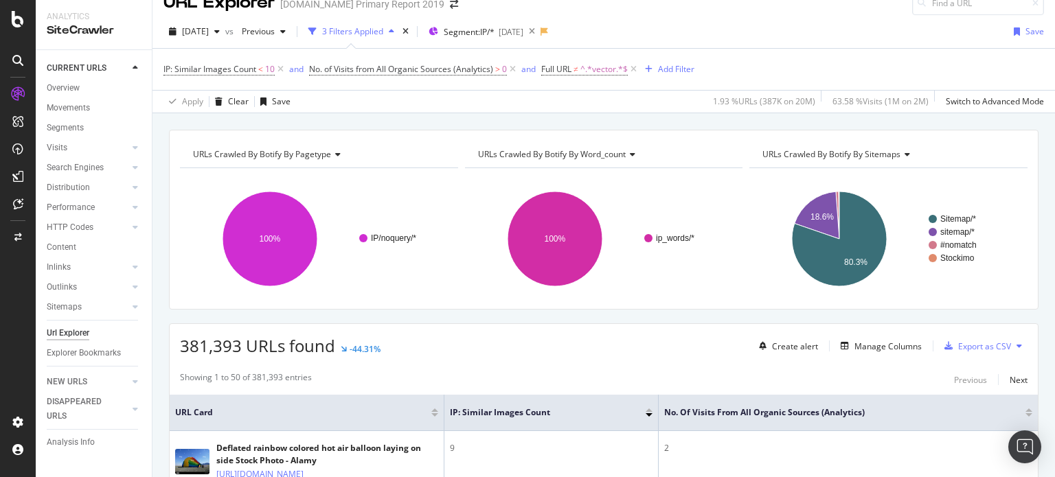
click at [650, 409] on div at bounding box center [649, 410] width 7 height 3
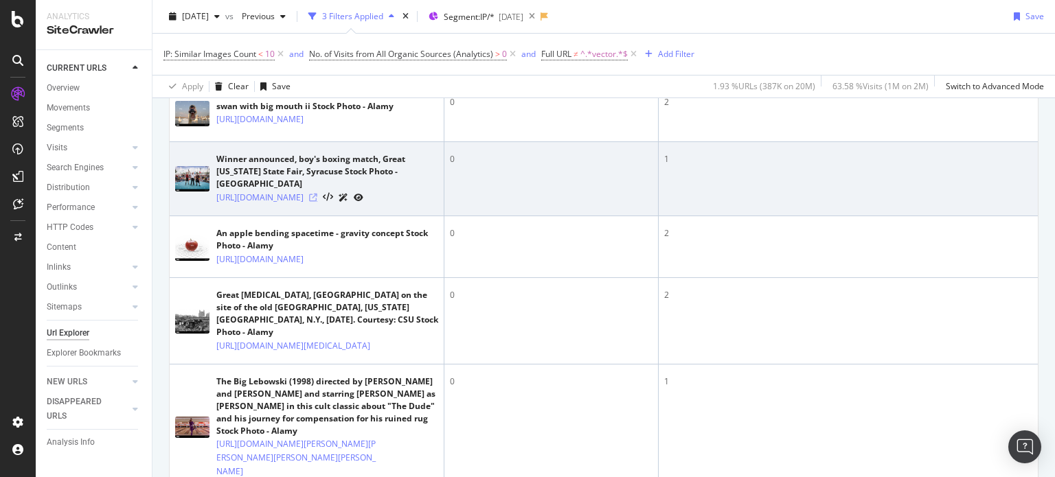
scroll to position [501, 0]
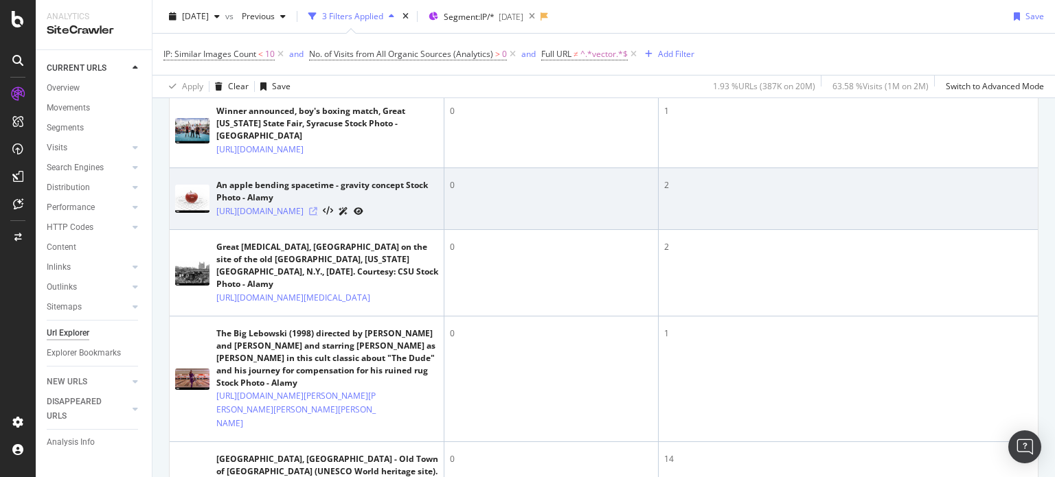
click at [317, 216] on icon at bounding box center [313, 211] width 8 height 8
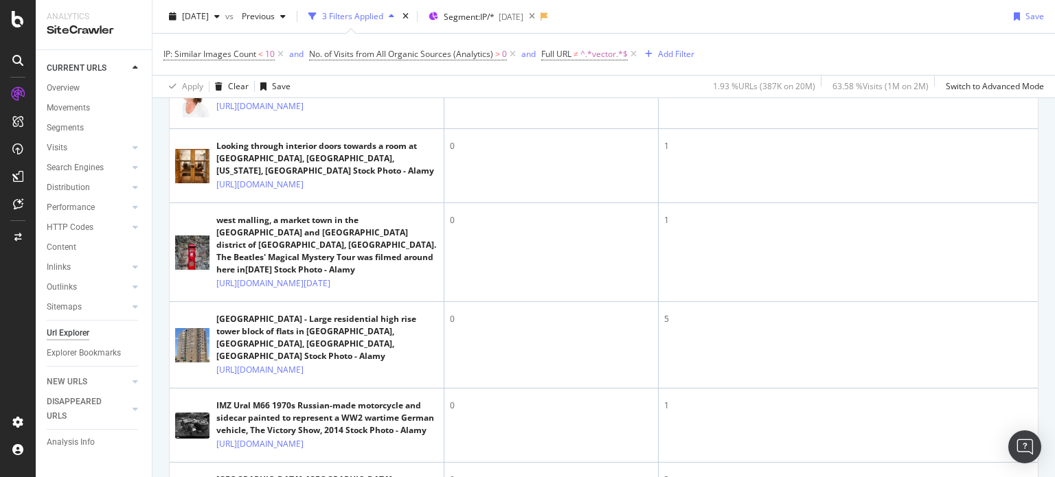
scroll to position [1325, 0]
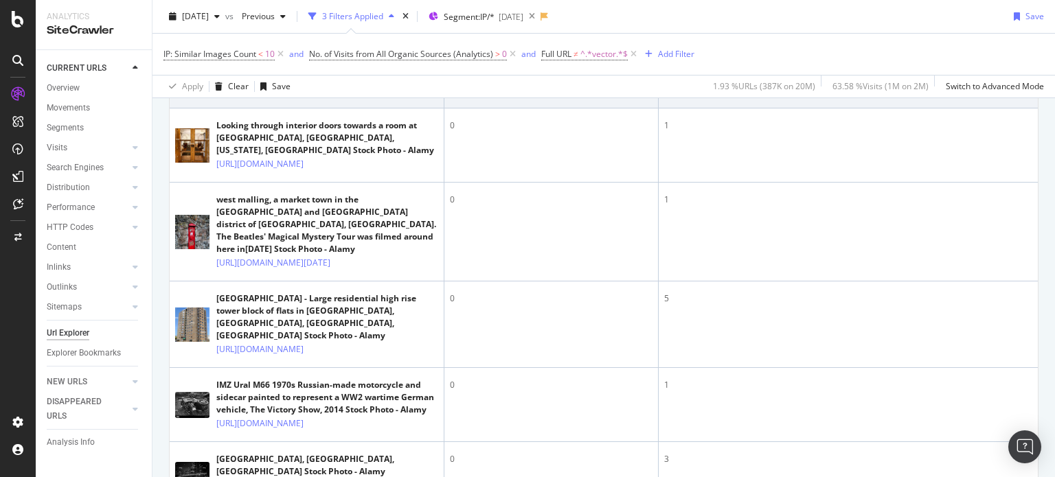
click at [317, 90] on icon at bounding box center [313, 86] width 8 height 8
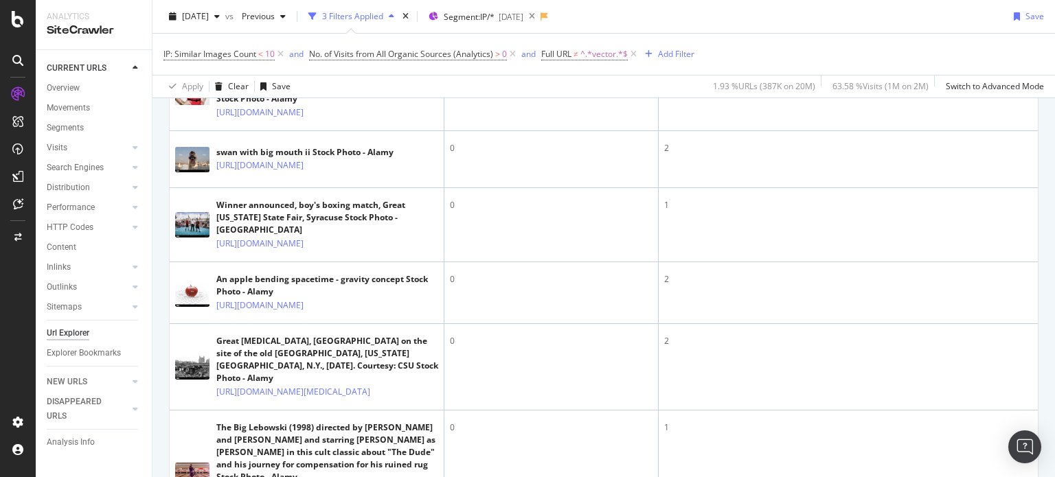
scroll to position [157, 0]
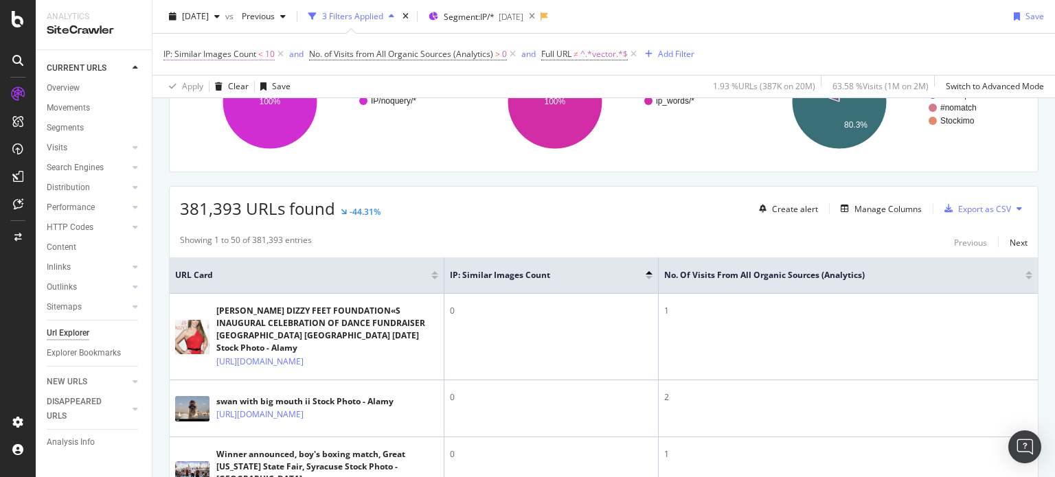
click at [250, 54] on span "IP: Similar Images Count" at bounding box center [209, 54] width 93 height 12
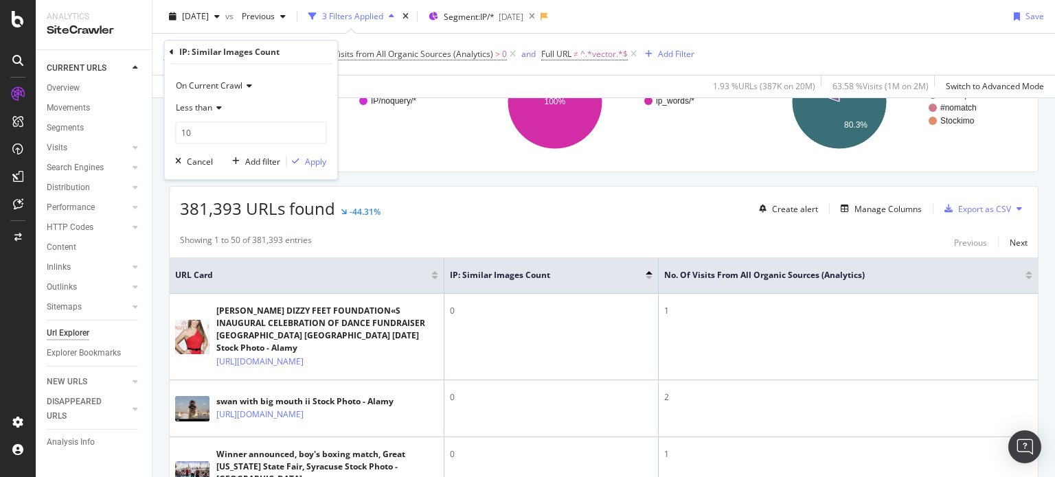
click at [201, 101] on div "Less than" at bounding box center [250, 109] width 151 height 22
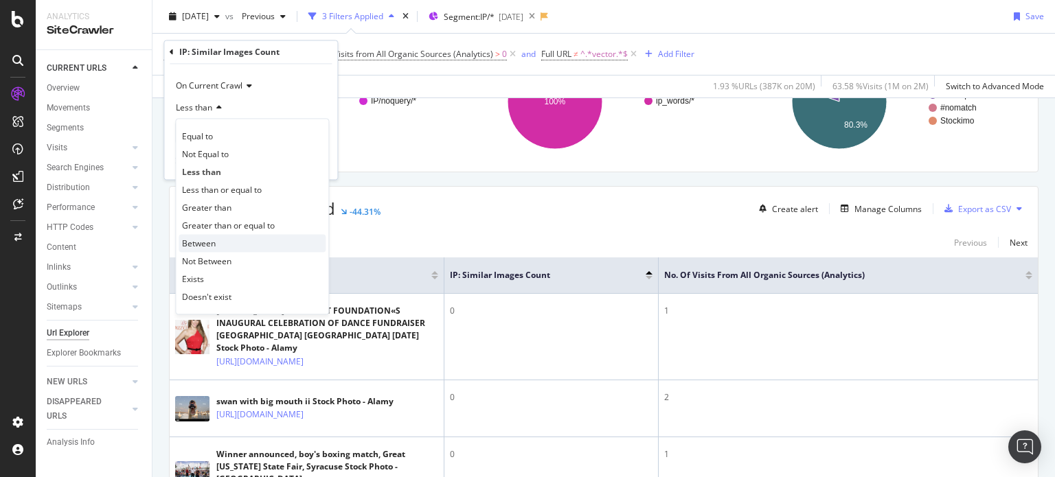
click at [225, 244] on div "Between" at bounding box center [252, 244] width 147 height 18
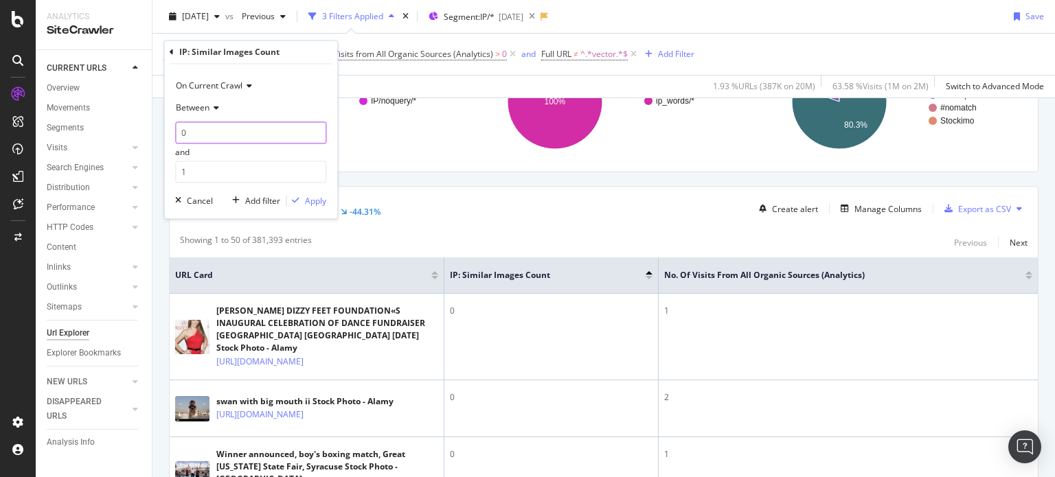
click at [206, 130] on input "0" at bounding box center [250, 133] width 151 height 22
type input "3"
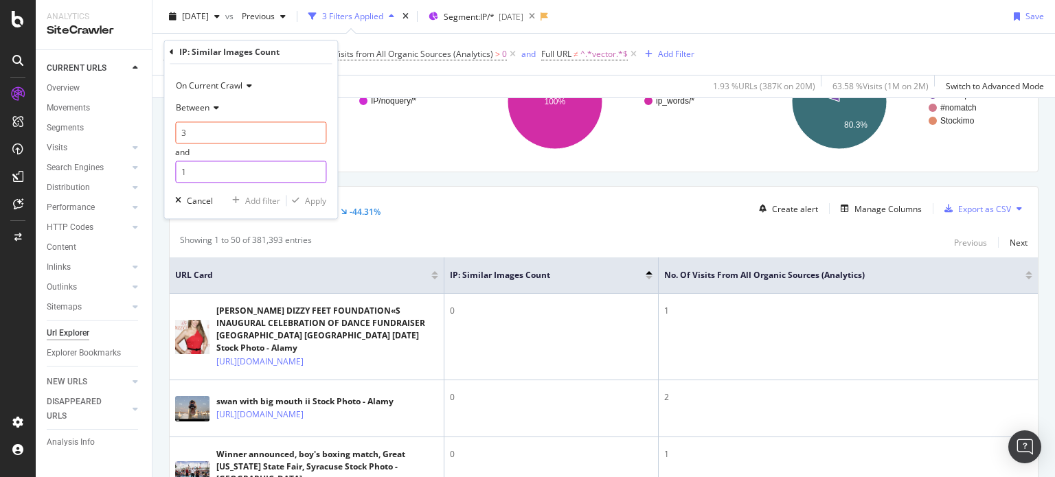
click at [210, 164] on input "1" at bounding box center [250, 172] width 151 height 22
type input "10"
click at [320, 195] on div "Apply" at bounding box center [315, 201] width 21 height 12
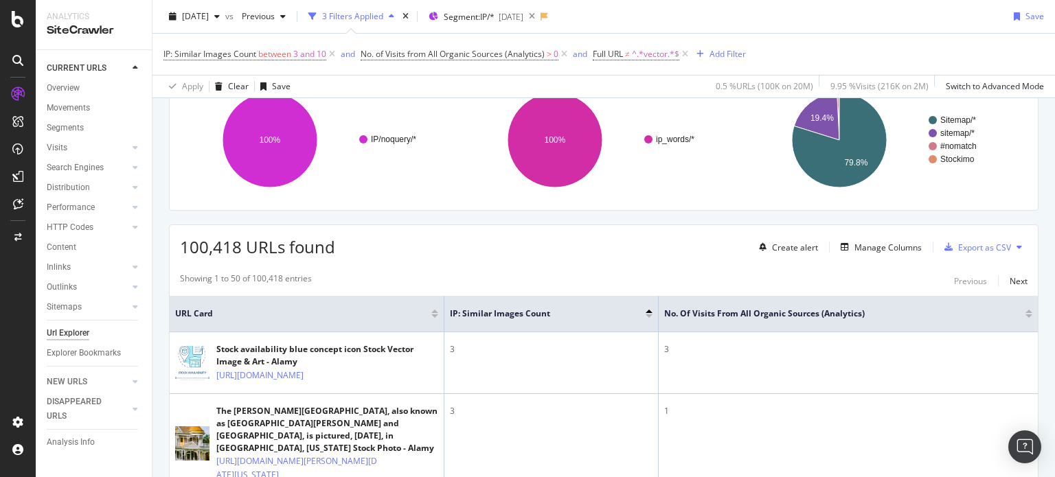
scroll to position [157, 0]
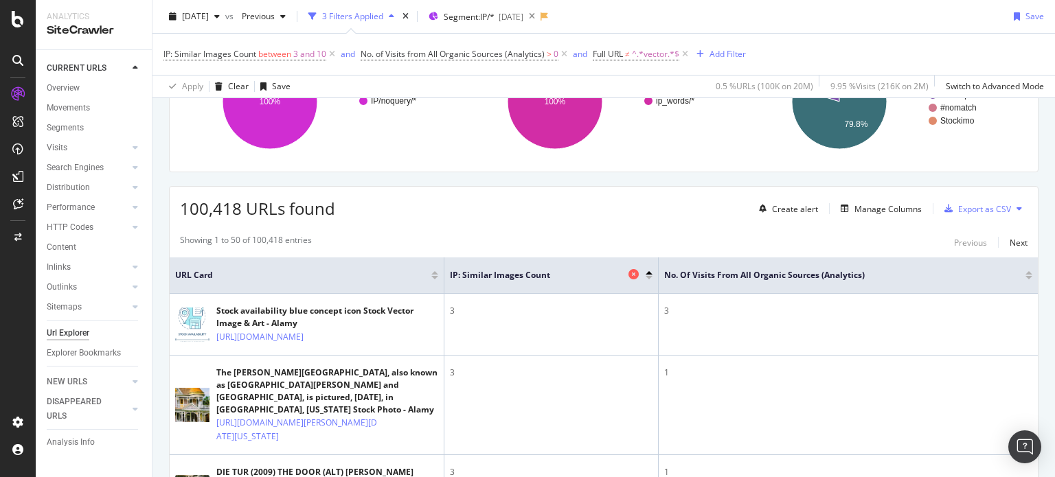
click at [553, 277] on span "IP: Similar Images Count" at bounding box center [537, 275] width 175 height 12
click at [637, 269] on icon at bounding box center [634, 274] width 10 height 10
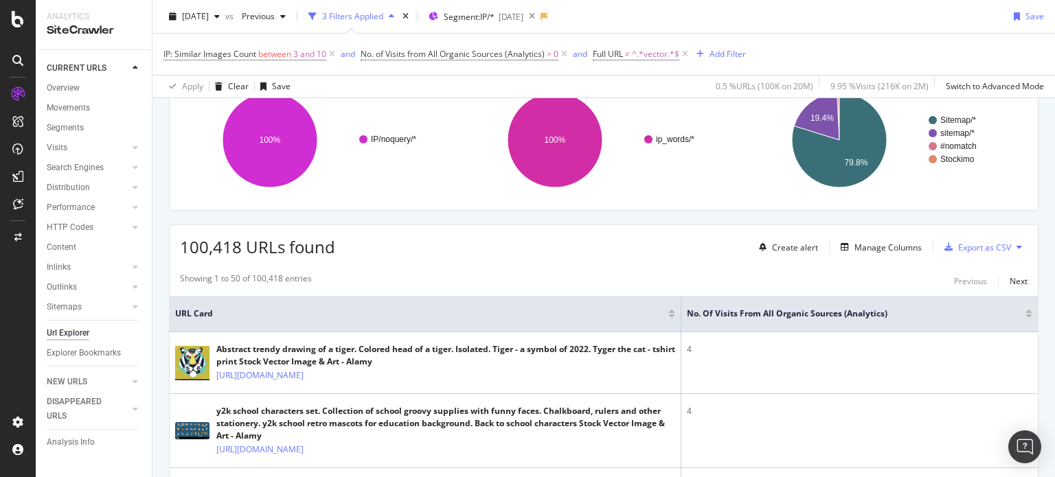
scroll to position [157, 0]
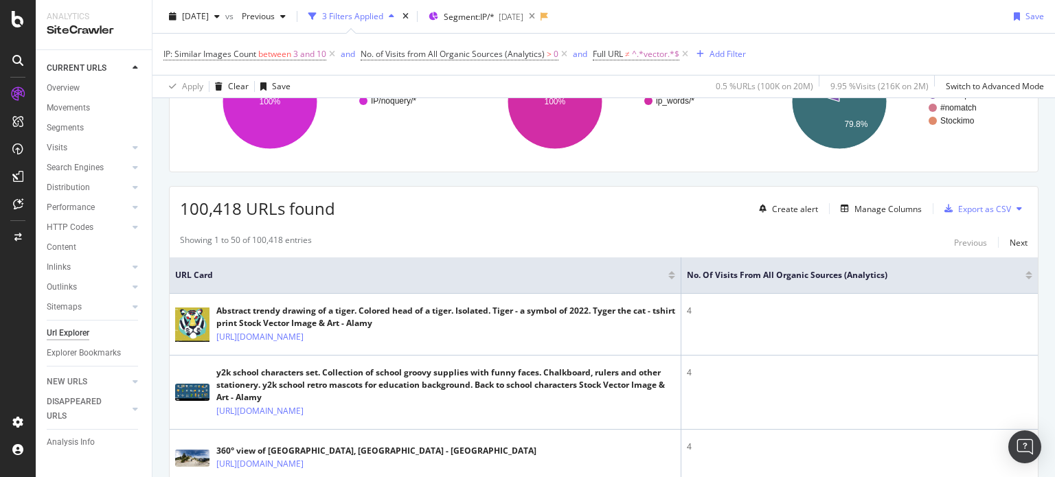
click at [865, 216] on div "Create alert Manage Columns Export as CSV" at bounding box center [891, 208] width 274 height 23
click at [862, 208] on div "Manage Columns" at bounding box center [888, 209] width 67 height 12
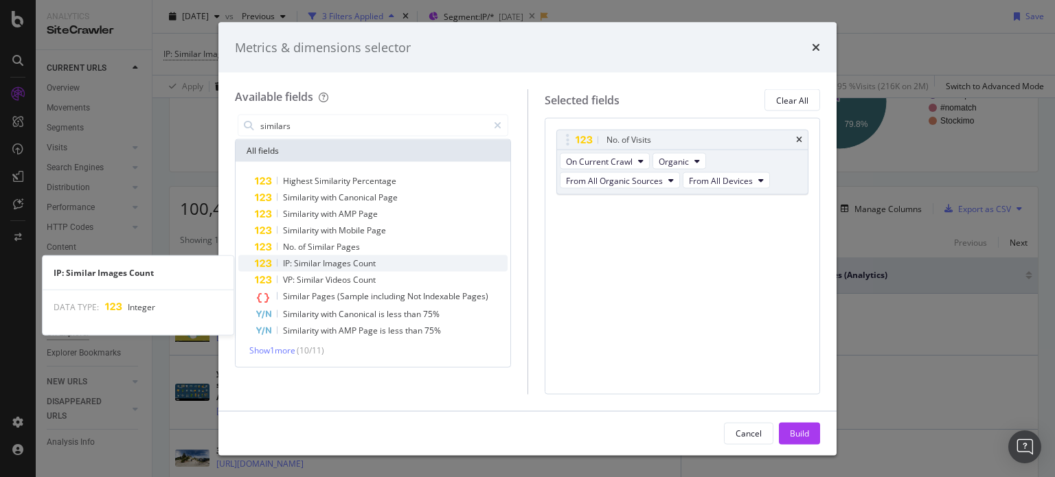
type input "similars"
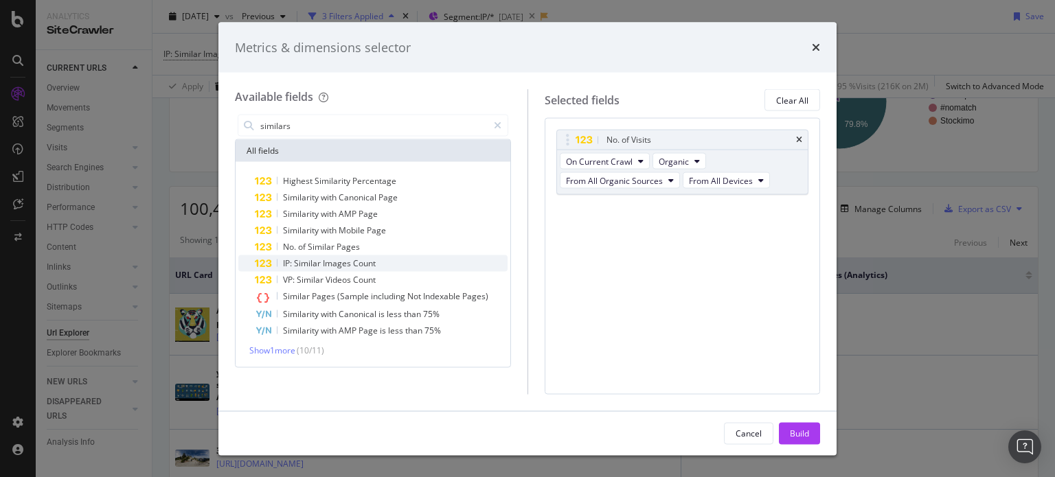
click at [342, 264] on span "Images" at bounding box center [338, 264] width 30 height 12
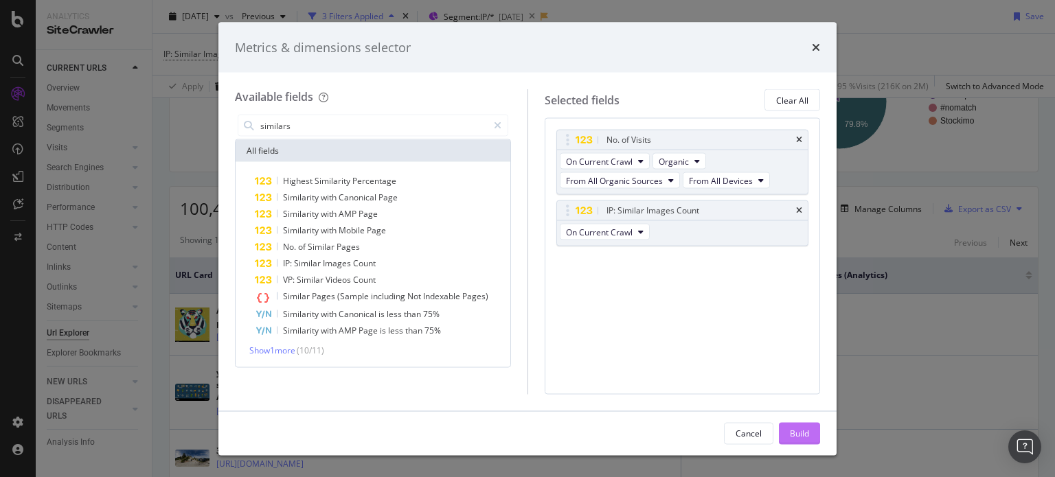
click at [799, 436] on div "Build" at bounding box center [799, 433] width 19 height 12
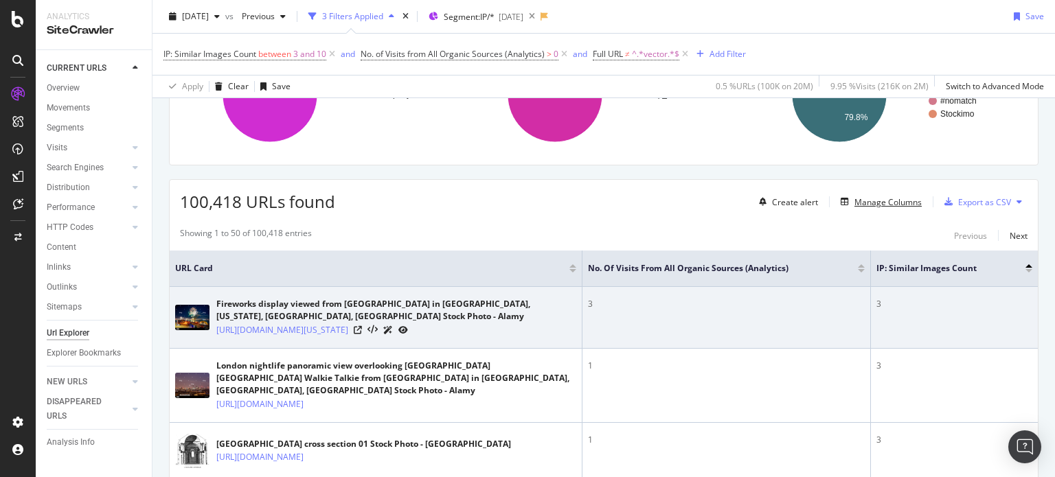
scroll to position [188, 0]
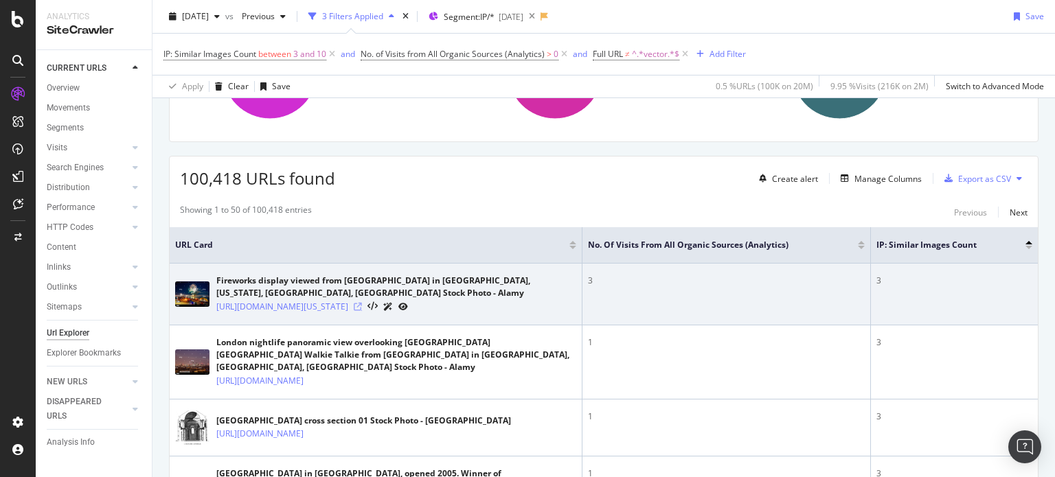
click at [362, 311] on icon at bounding box center [358, 307] width 8 height 8
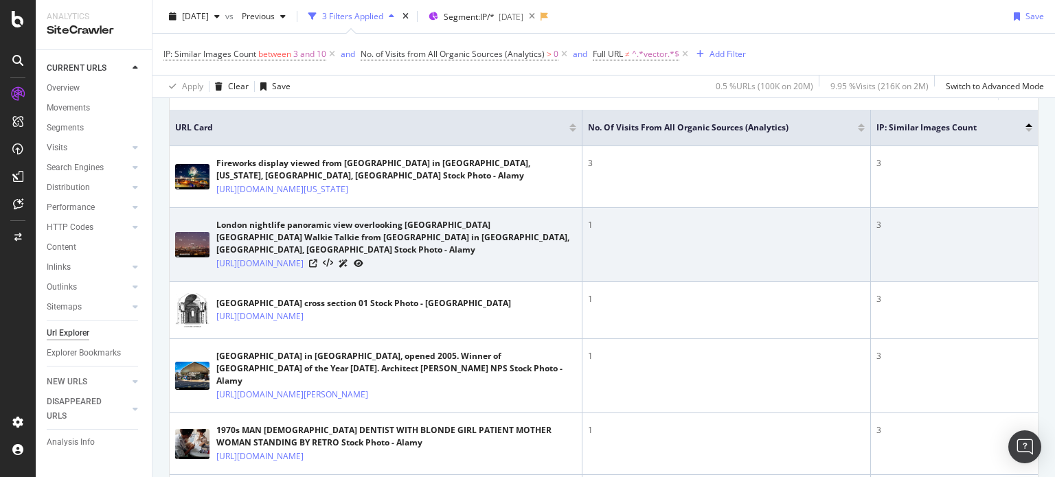
scroll to position [325, 0]
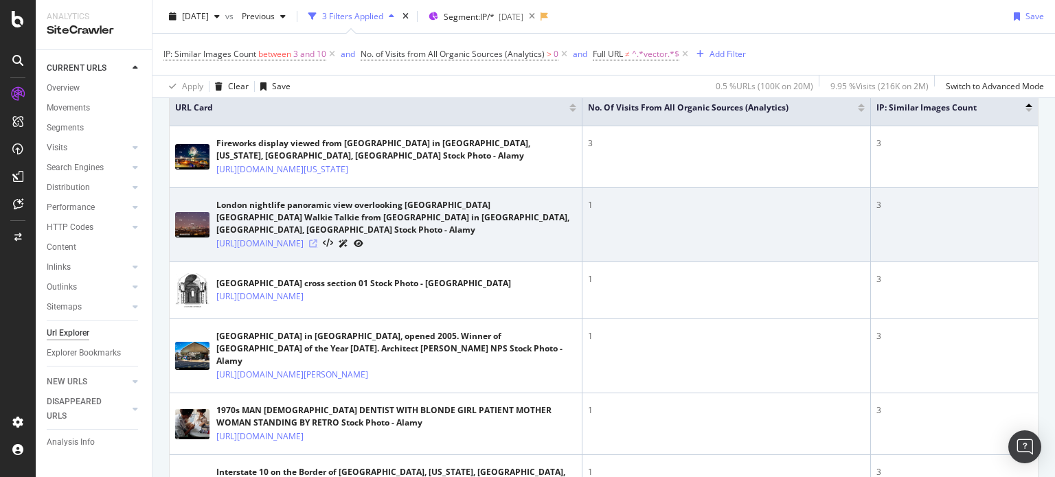
click at [317, 248] on icon at bounding box center [313, 244] width 8 height 8
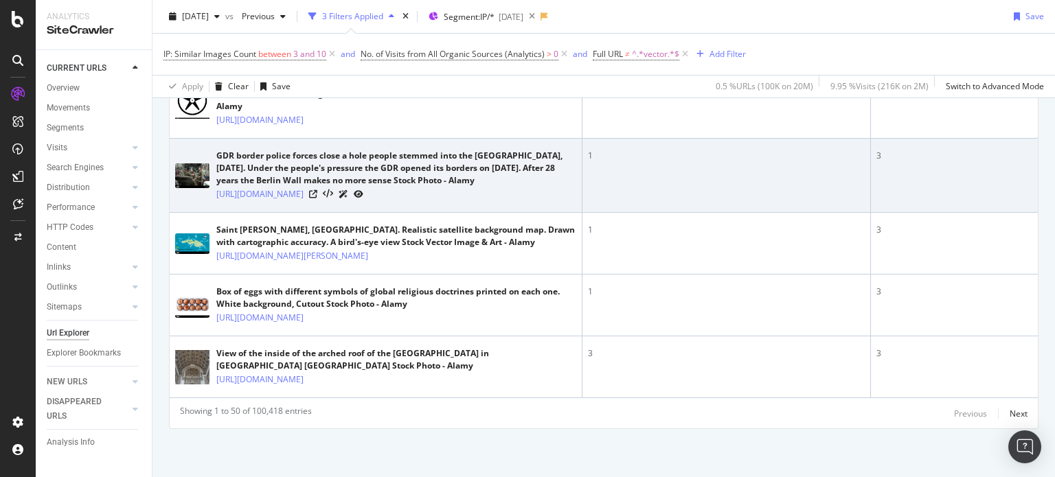
scroll to position [4423, 0]
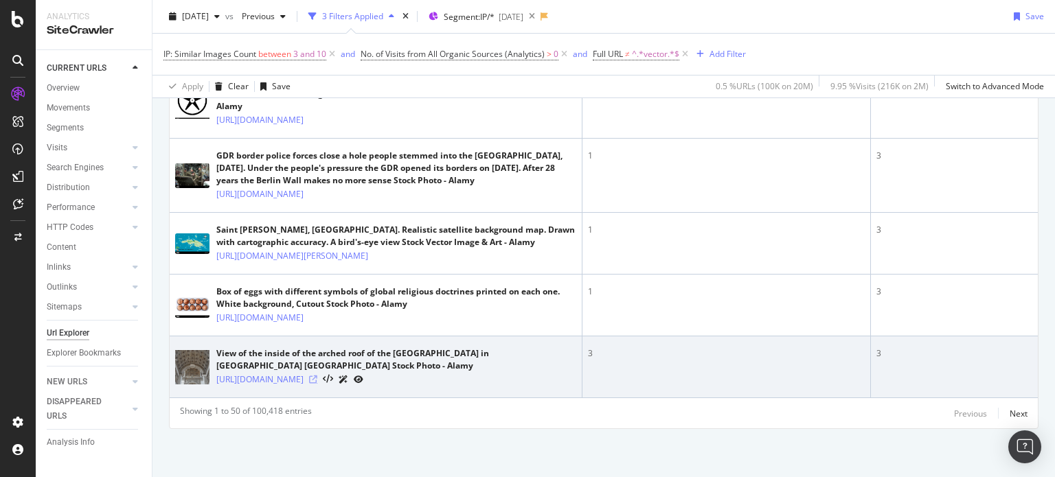
click at [317, 376] on icon at bounding box center [313, 380] width 8 height 8
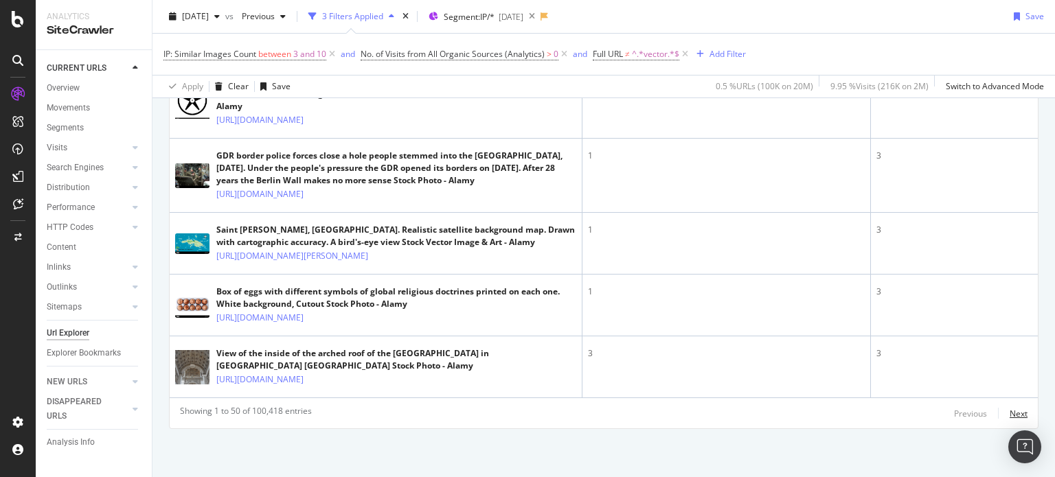
drag, startPoint x: 1011, startPoint y: 420, endPoint x: 995, endPoint y: 411, distance: 18.8
click at [1011, 420] on div "Next" at bounding box center [1019, 413] width 18 height 15
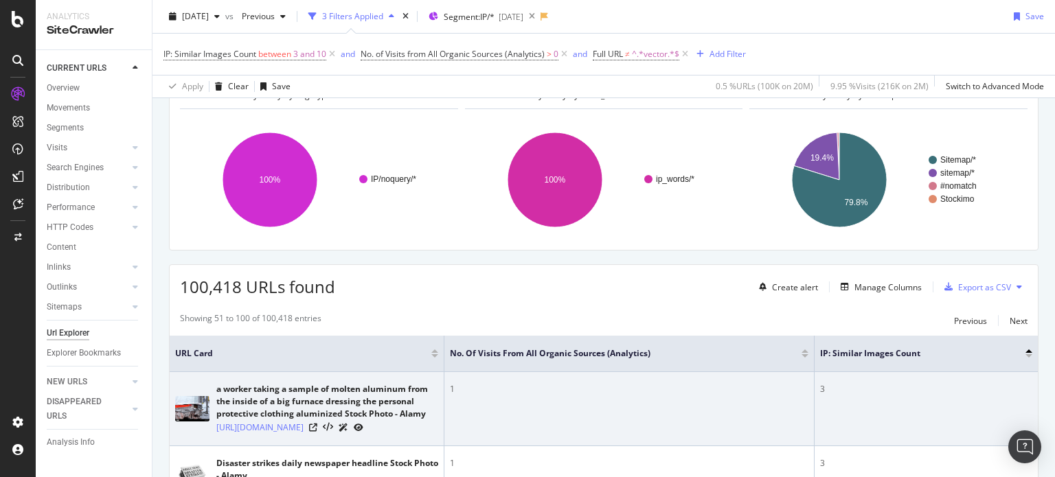
scroll to position [137, 0]
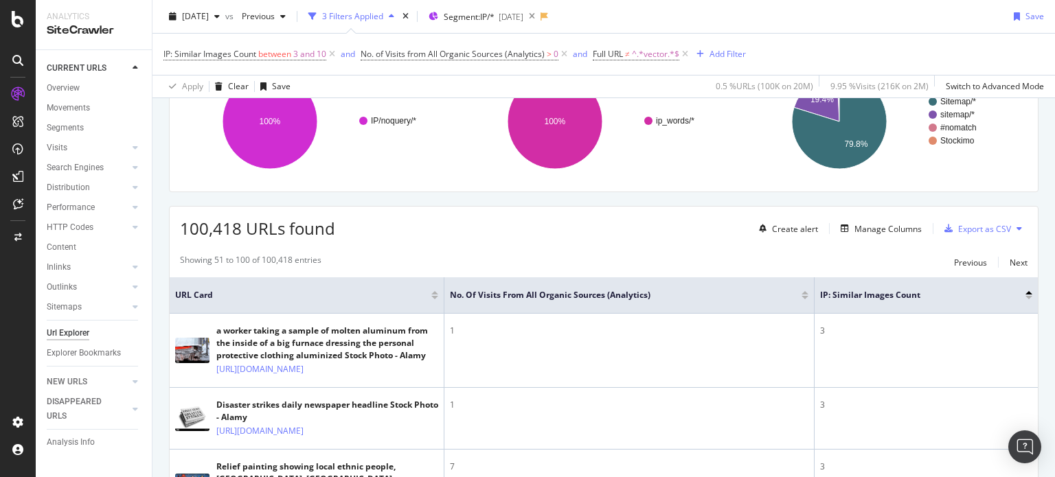
drag, startPoint x: 1018, startPoint y: 297, endPoint x: 970, endPoint y: 296, distance: 48.1
click at [1026, 297] on div at bounding box center [1029, 297] width 7 height 3
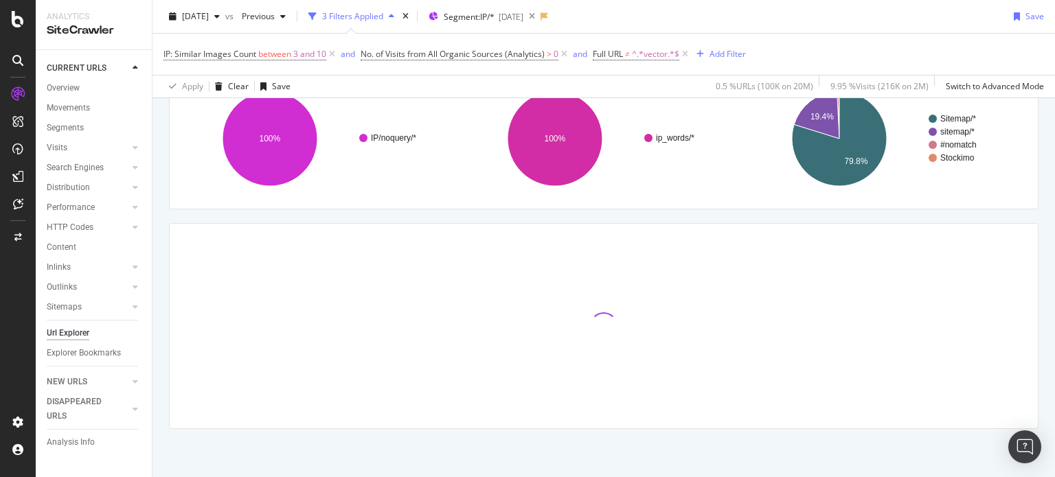
scroll to position [119, 0]
click at [297, 52] on span "3 and 10" at bounding box center [309, 54] width 33 height 19
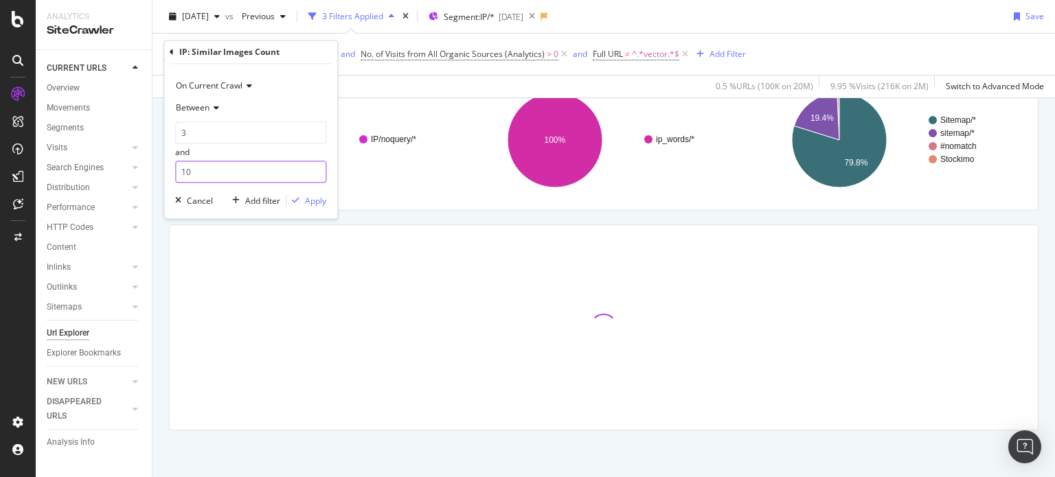
click at [220, 165] on input "10" at bounding box center [250, 172] width 151 height 22
click at [189, 135] on input "3" at bounding box center [250, 133] width 151 height 22
type input "4"
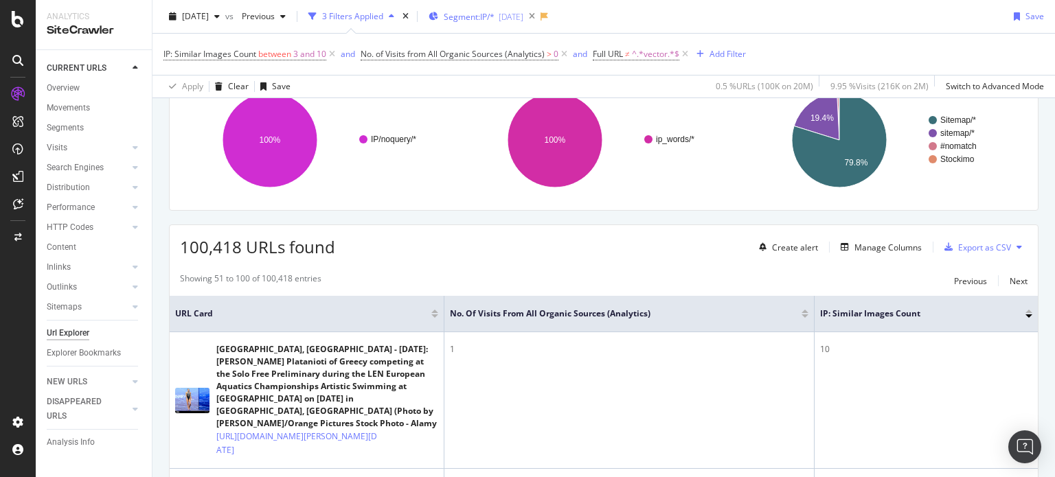
scroll to position [137, 0]
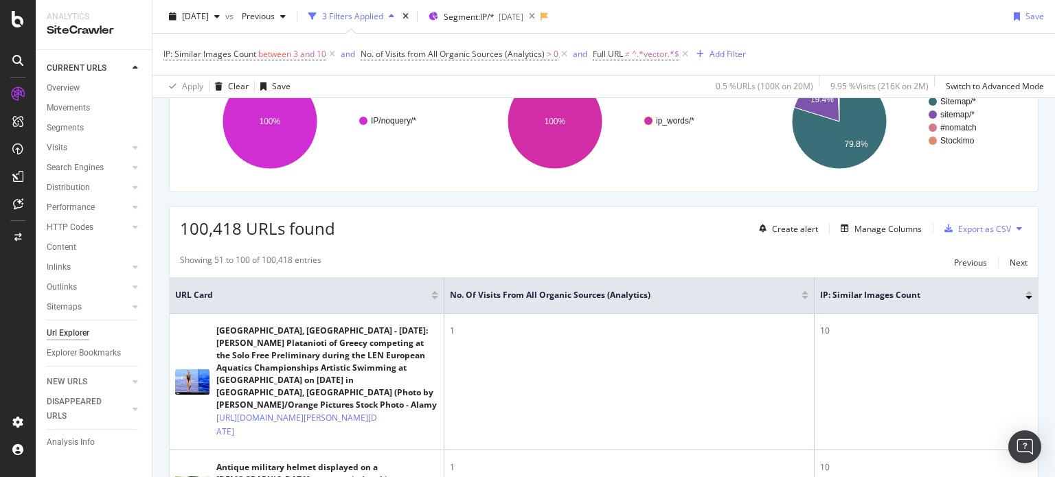
click at [275, 60] on span "IP: Similar Images Count between 3 and 10" at bounding box center [250, 54] width 174 height 19
click at [278, 54] on span "between" at bounding box center [274, 54] width 33 height 12
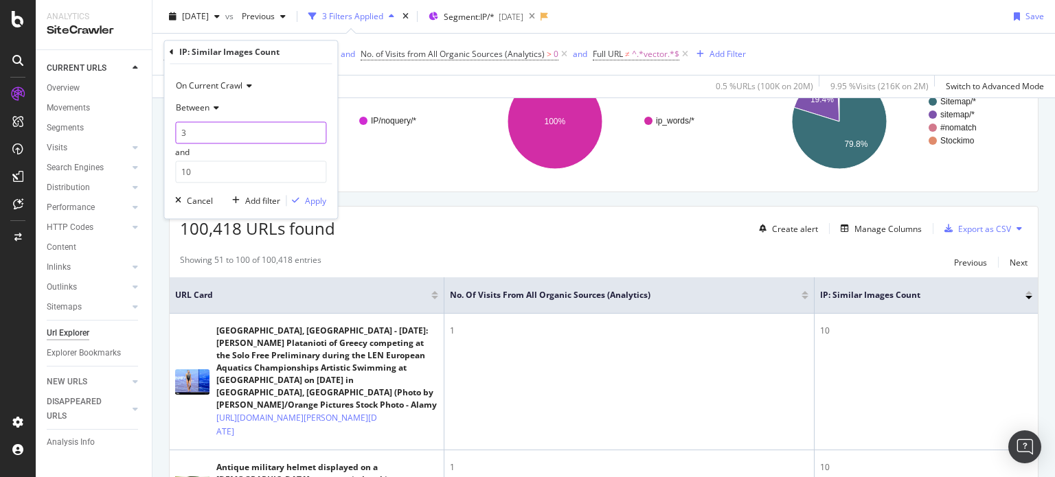
click at [211, 135] on input "3" at bounding box center [250, 133] width 151 height 22
type input "4"
click at [315, 177] on input "9" at bounding box center [250, 172] width 151 height 22
click at [315, 177] on input "8" at bounding box center [250, 172] width 151 height 22
type input "7"
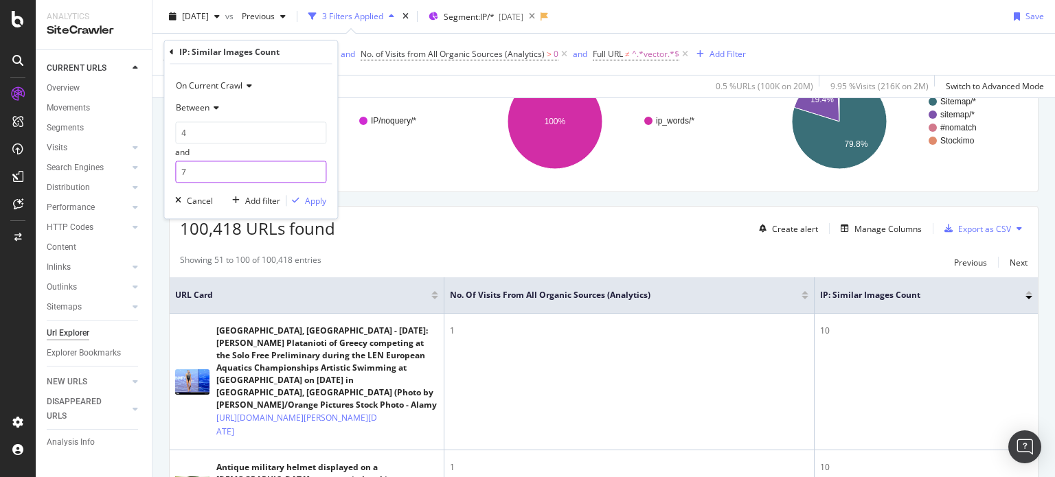
click at [315, 177] on input "7" at bounding box center [250, 172] width 151 height 22
click at [312, 203] on div "Apply" at bounding box center [315, 201] width 21 height 12
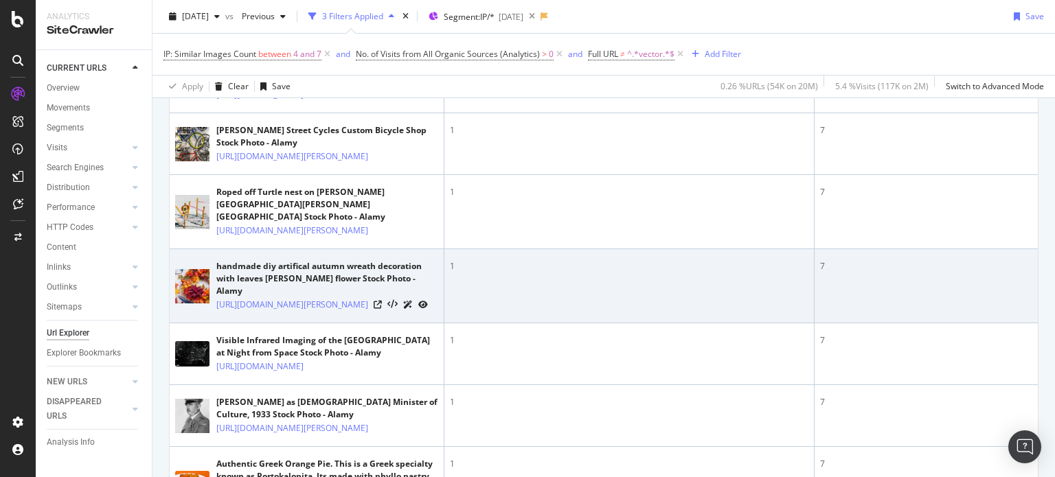
scroll to position [481, 0]
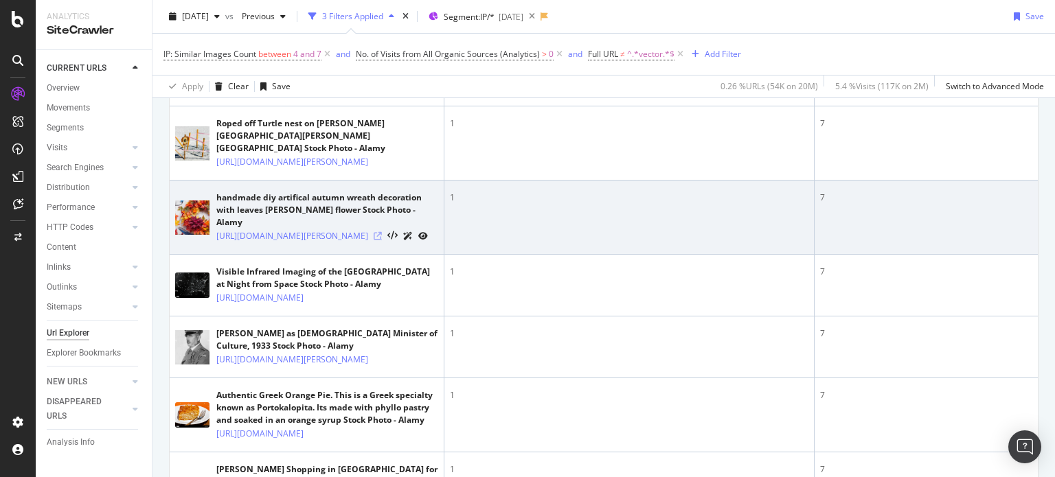
click at [382, 240] on icon at bounding box center [378, 236] width 8 height 8
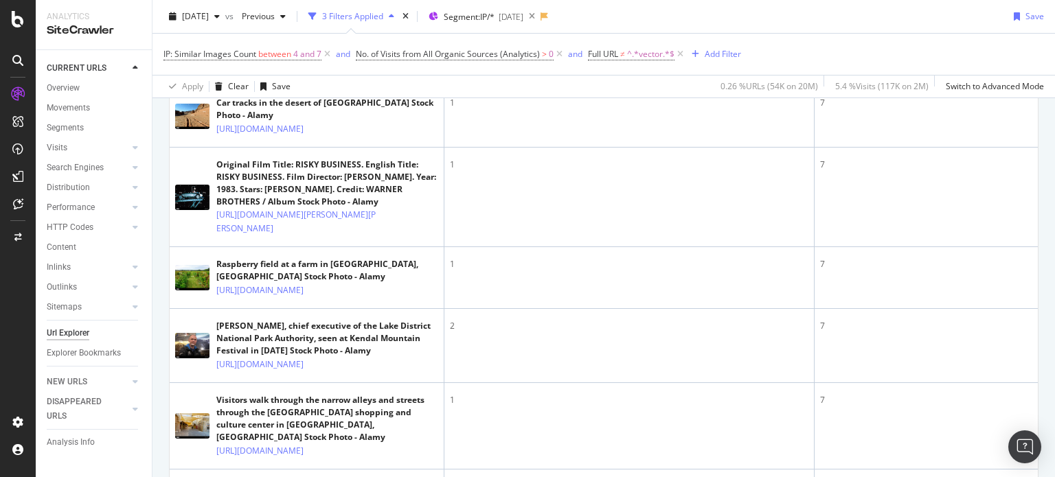
scroll to position [3160, 0]
